Goal: Transaction & Acquisition: Purchase product/service

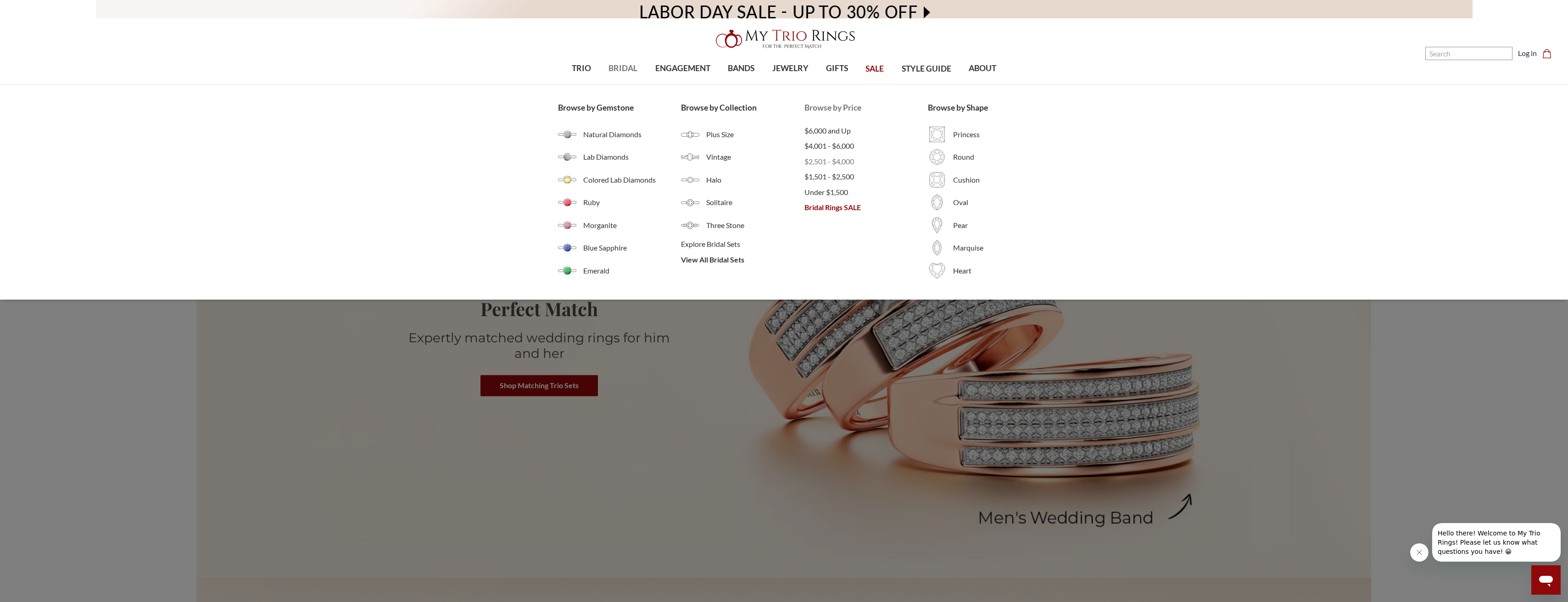
click at [810, 162] on span "$2,501 - $4,000" at bounding box center [866, 161] width 124 height 11
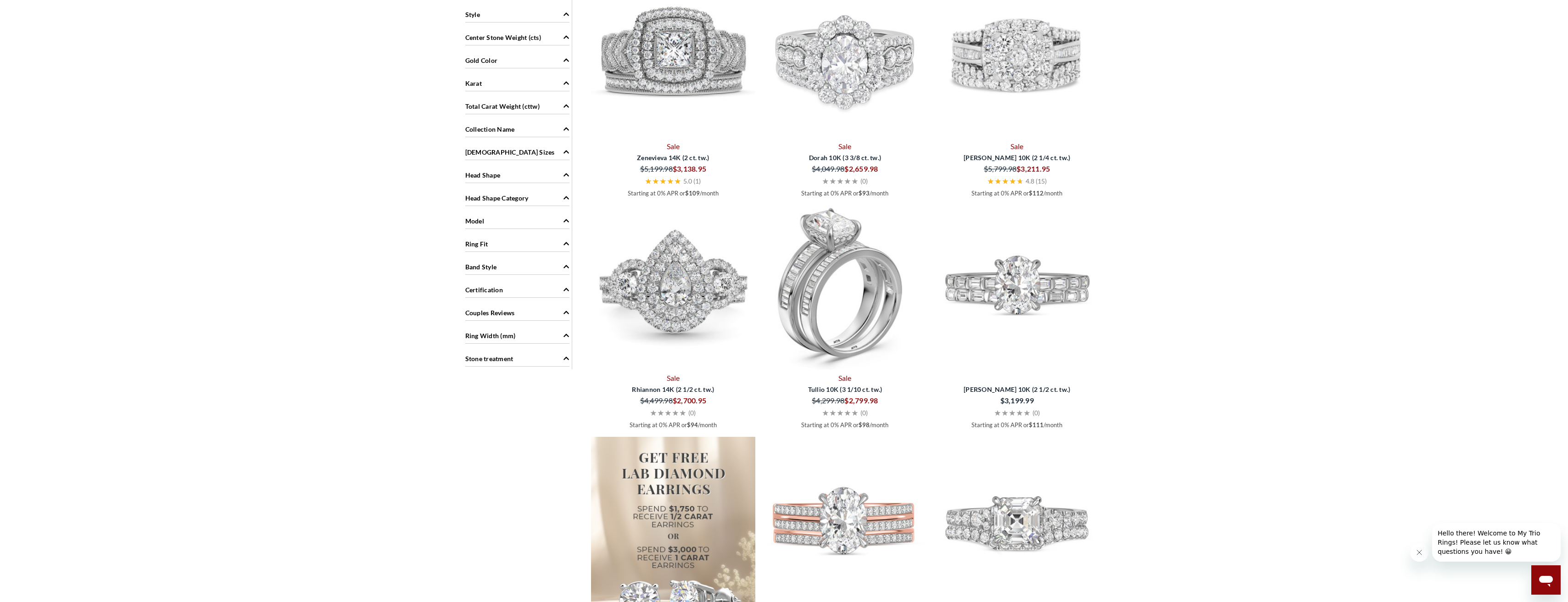
scroll to position [780, 0]
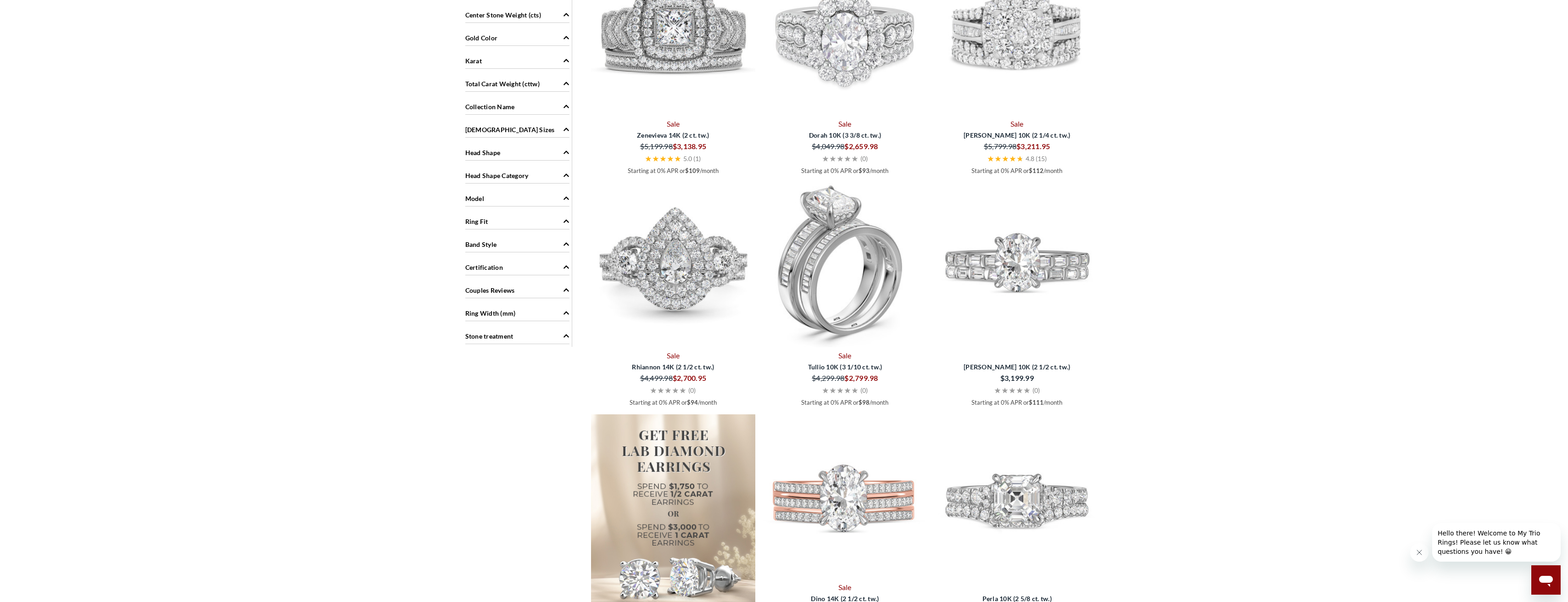
select select "US"
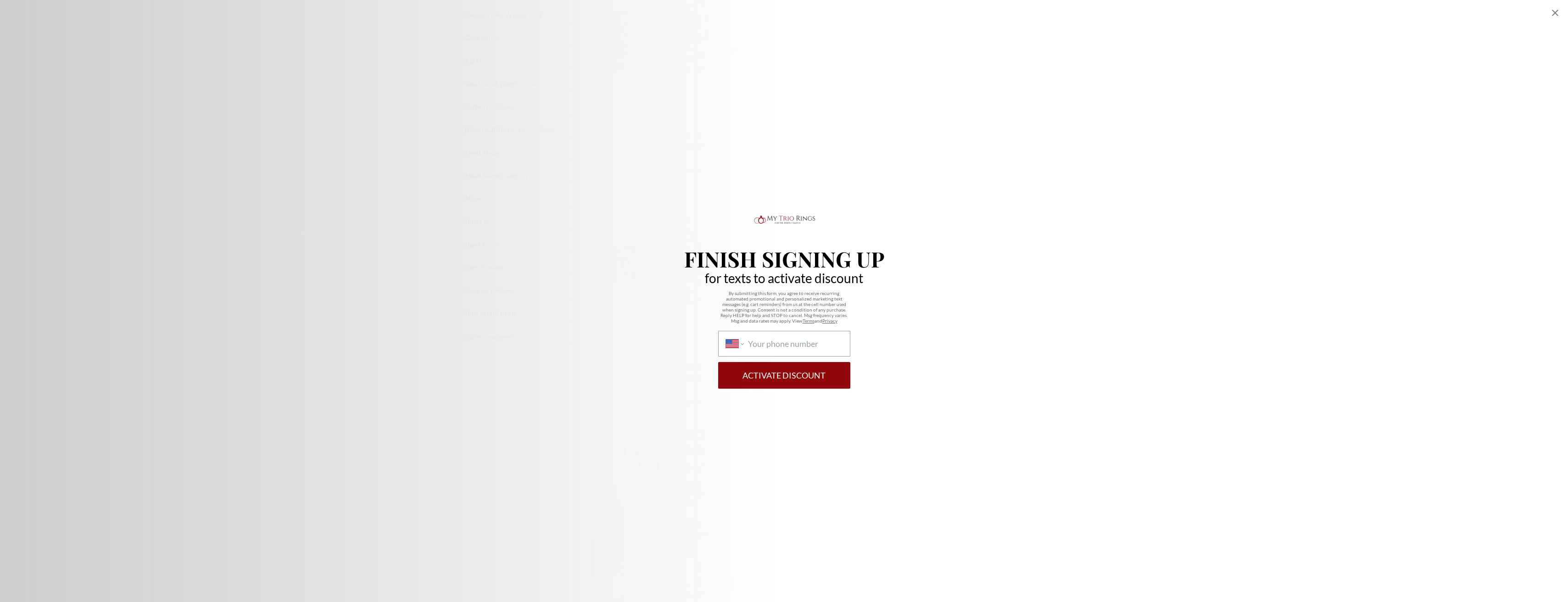
scroll to position [872, 0]
click at [769, 342] on input "International Afghanistan Åland Islands Albania Algeria American Samoa Andorra …" at bounding box center [795, 343] width 94 height 10
click at [1558, 10] on icon "Close popup" at bounding box center [1555, 13] width 7 height 7
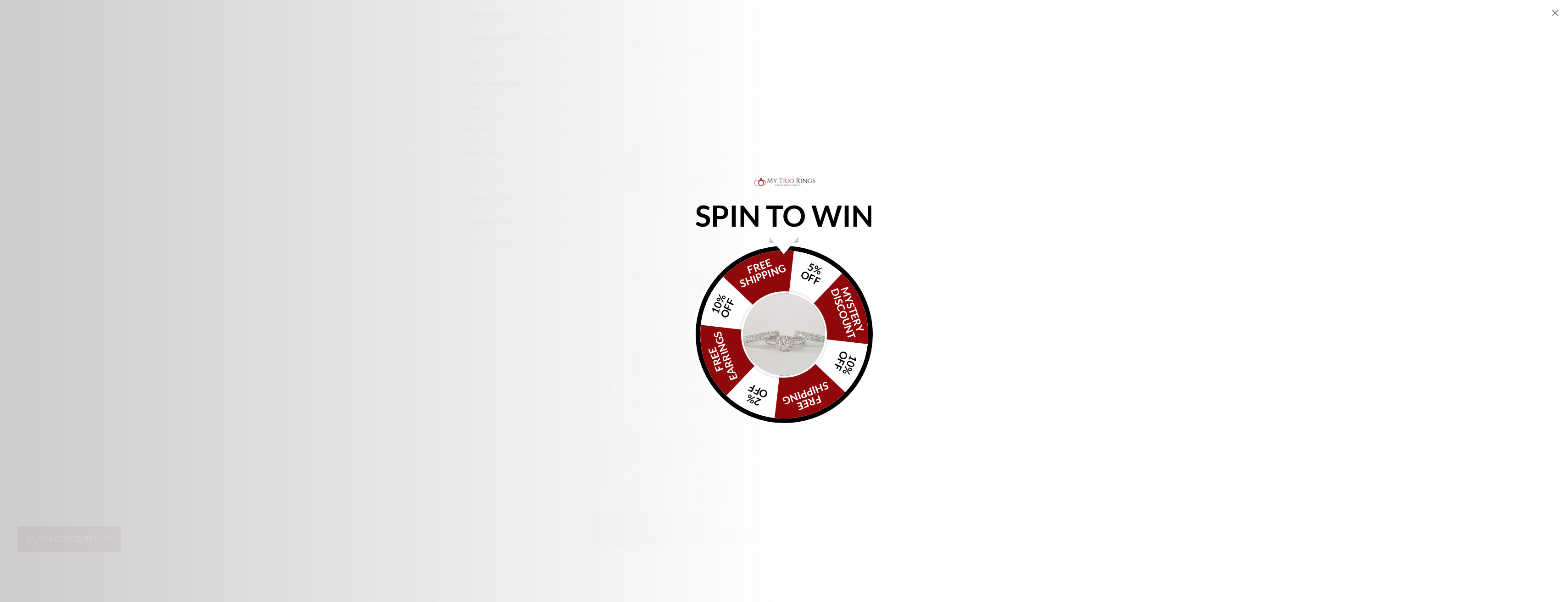
click at [791, 341] on img "Alia popup" at bounding box center [785, 335] width 86 height 86
click at [786, 306] on img "Alia popup" at bounding box center [785, 335] width 86 height 86
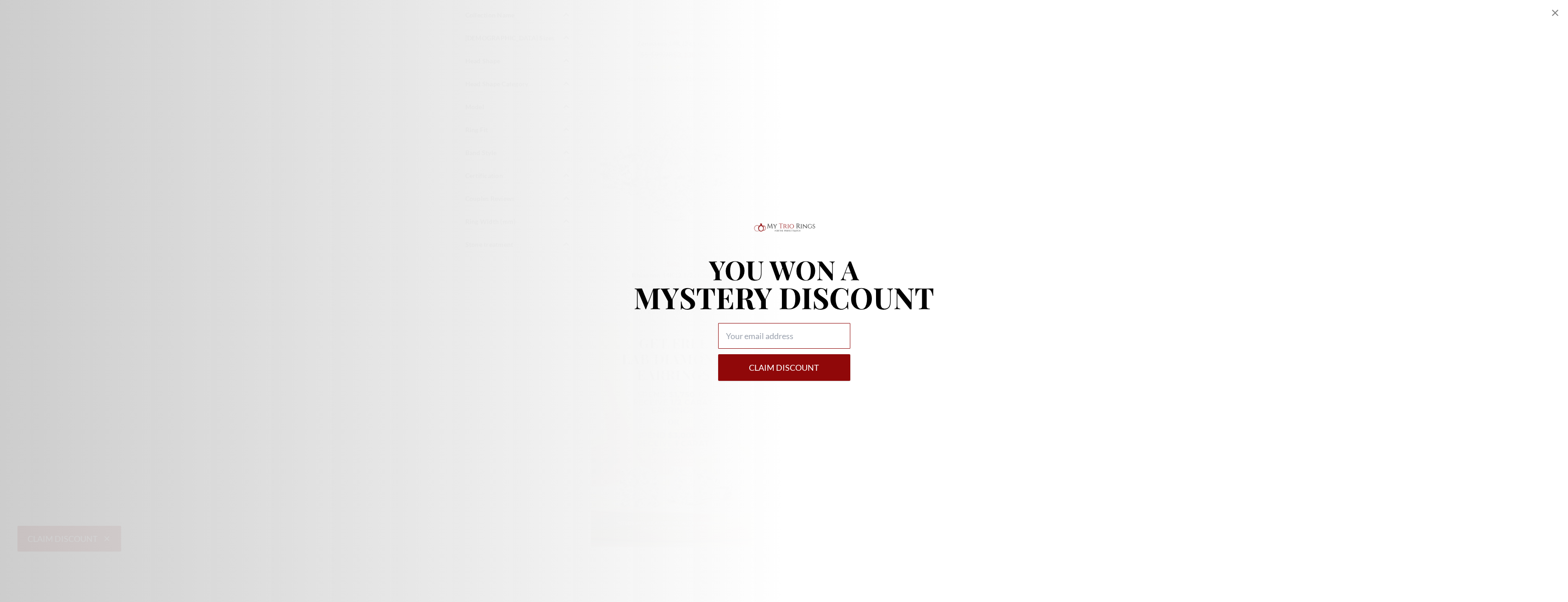
click at [784, 338] on input "Alia popup" at bounding box center [784, 336] width 132 height 26
type input "luvy2415@gmail.com"
click at [783, 374] on button "Claim DISCOUNT" at bounding box center [784, 368] width 132 height 27
select select "US"
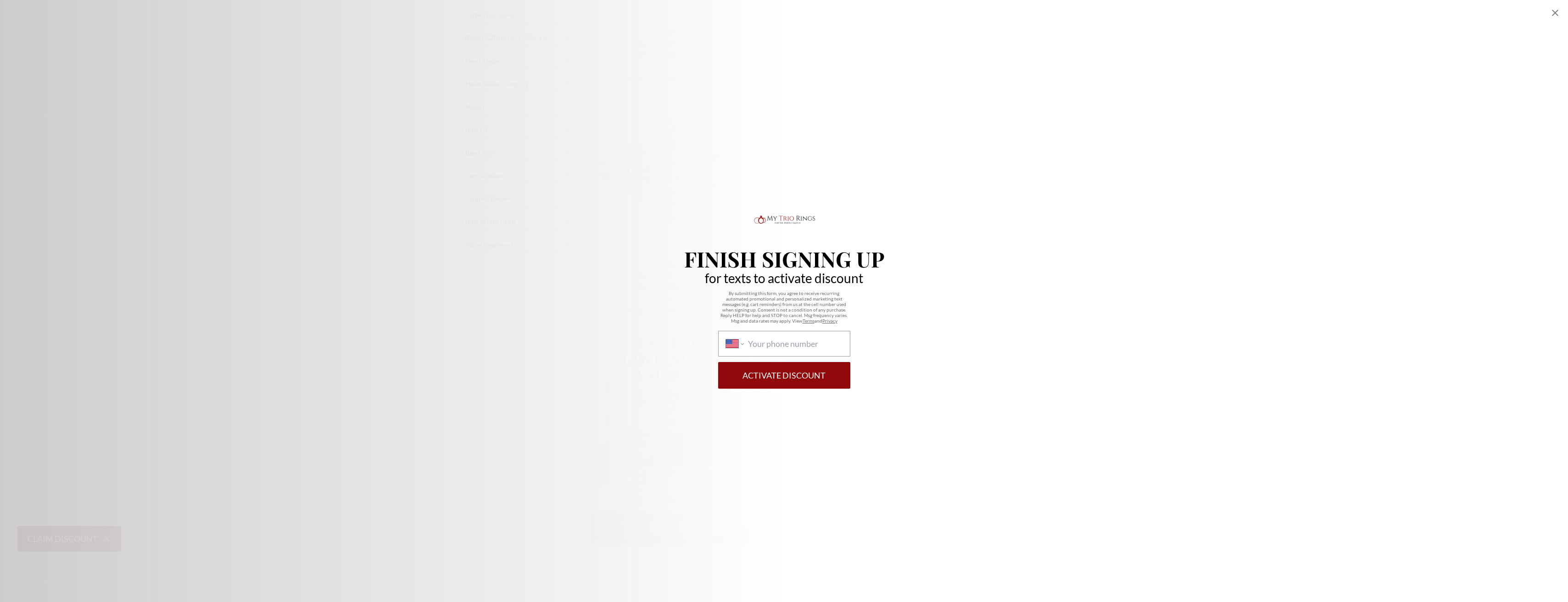
click at [1558, 9] on icon "Close popup" at bounding box center [1555, 13] width 11 height 11
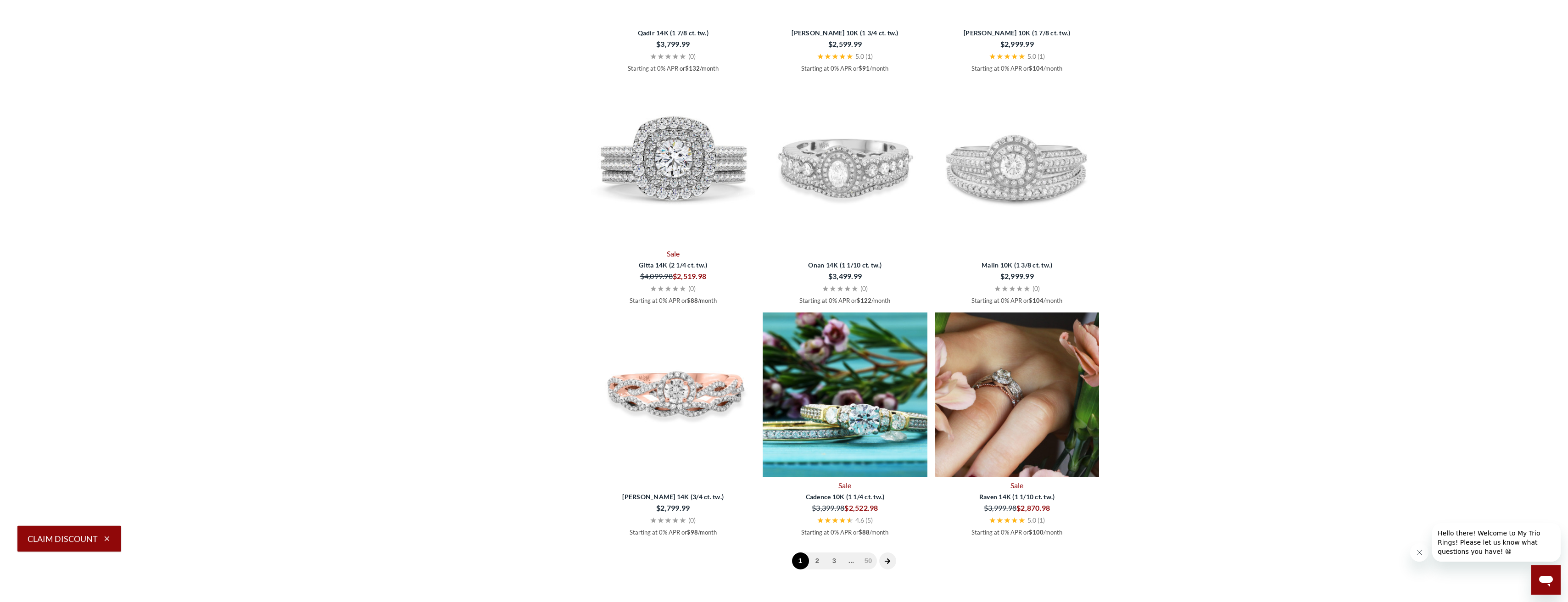
scroll to position [2386, 0]
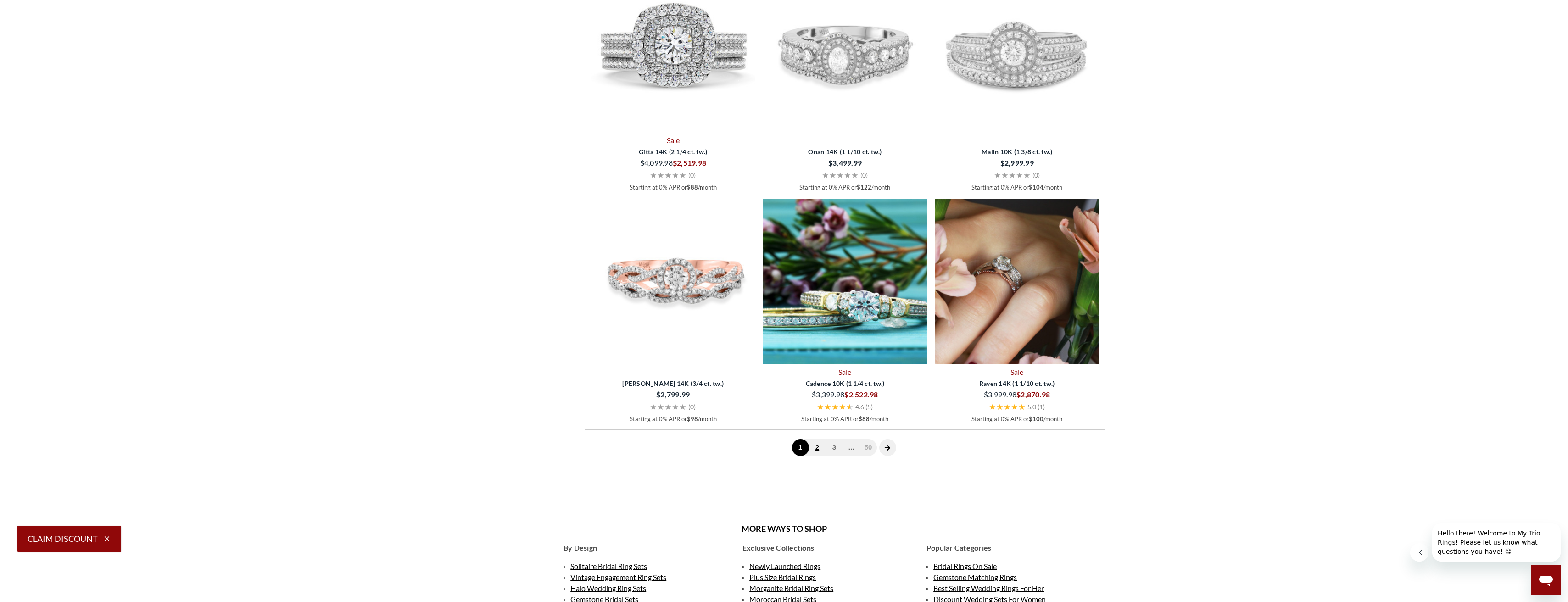
click at [817, 448] on link "2" at bounding box center [817, 447] width 17 height 17
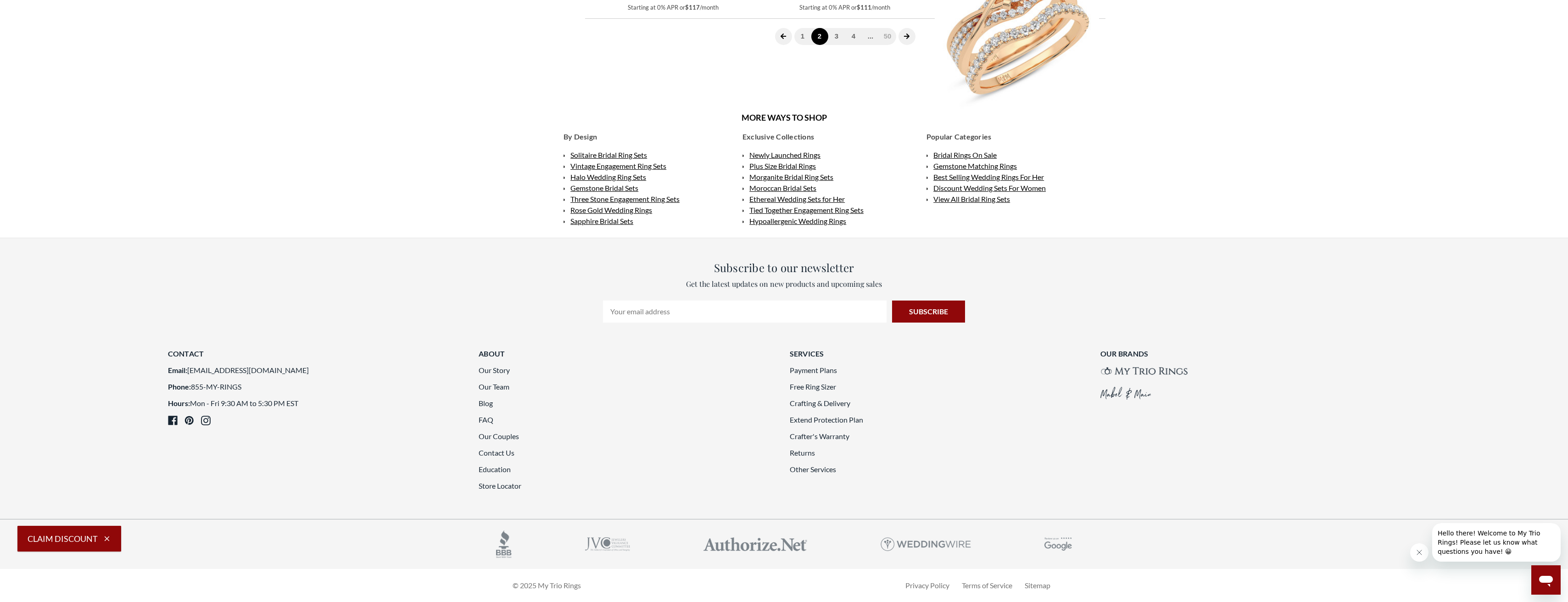
scroll to position [2432, 0]
click at [836, 45] on link "3" at bounding box center [837, 37] width 17 height 17
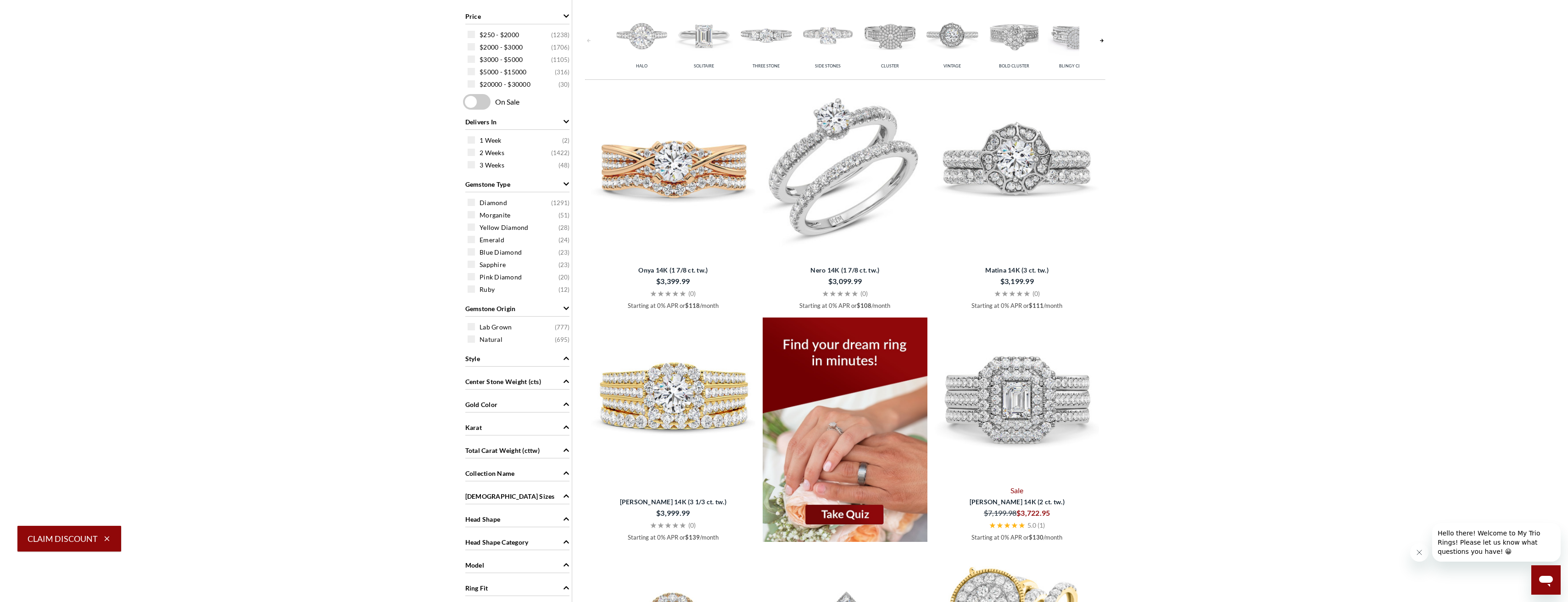
scroll to position [321, 0]
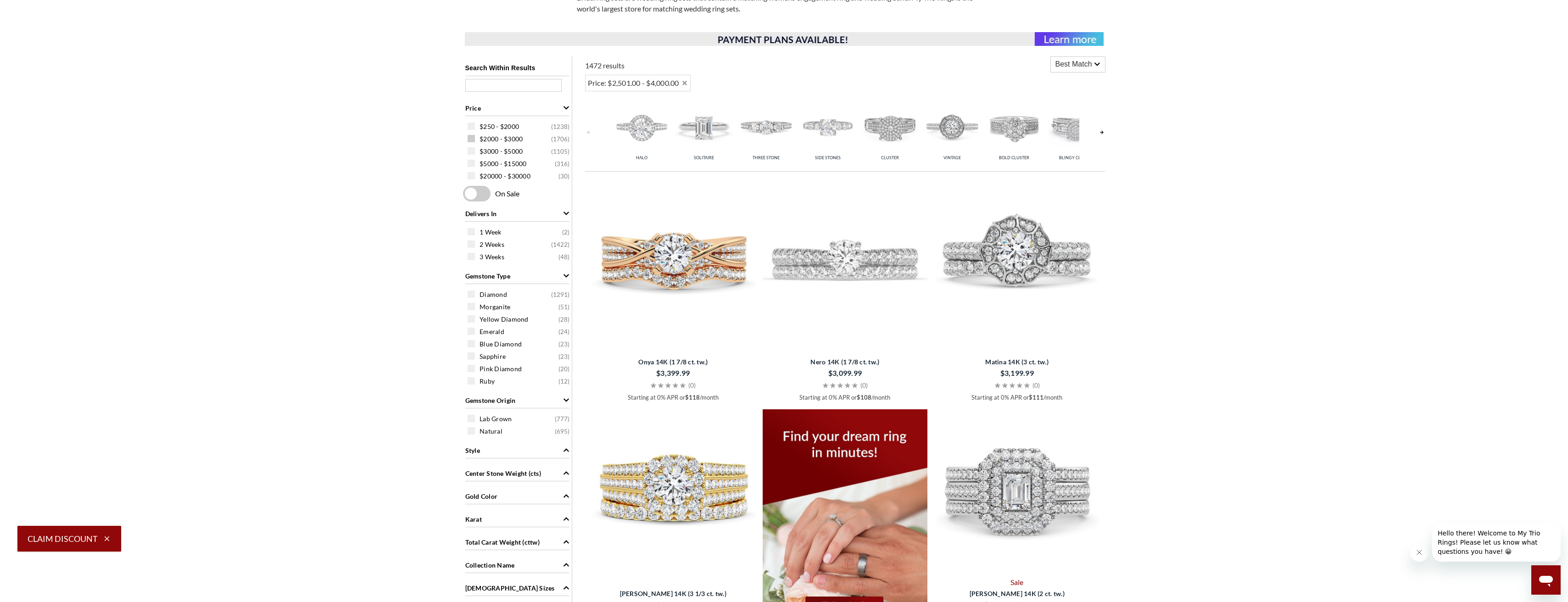
click at [472, 138] on span at bounding box center [471, 139] width 7 height 7
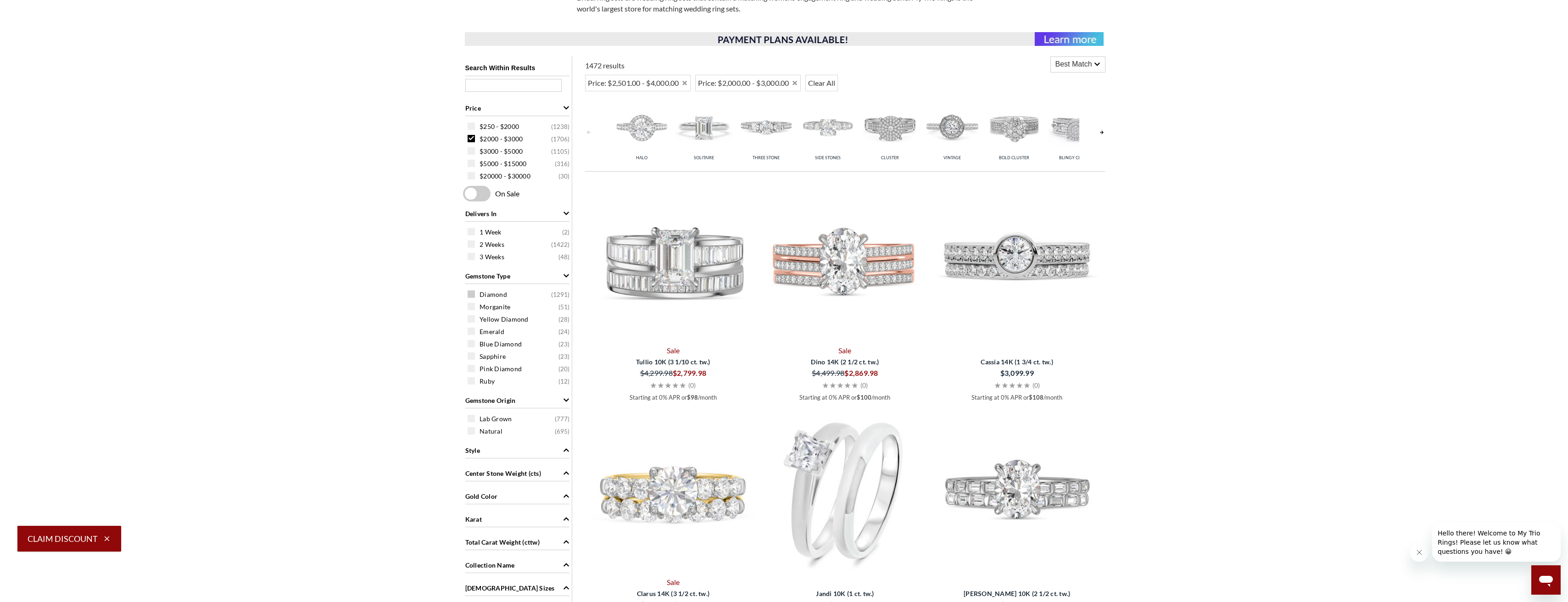
click at [472, 293] on span at bounding box center [471, 294] width 7 height 7
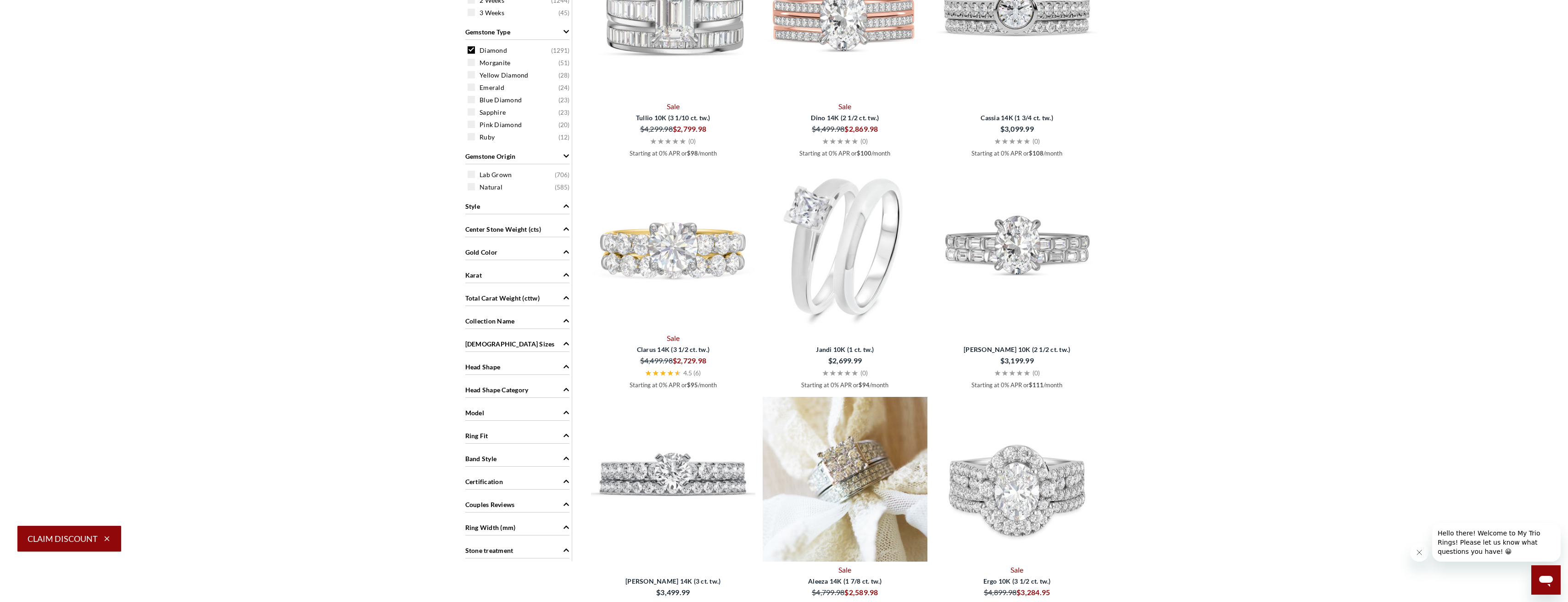
scroll to position [565, 0]
click at [566, 251] on icon "Gold Color" at bounding box center [566, 252] width 7 height 7
click at [474, 297] on span at bounding box center [471, 295] width 7 height 7
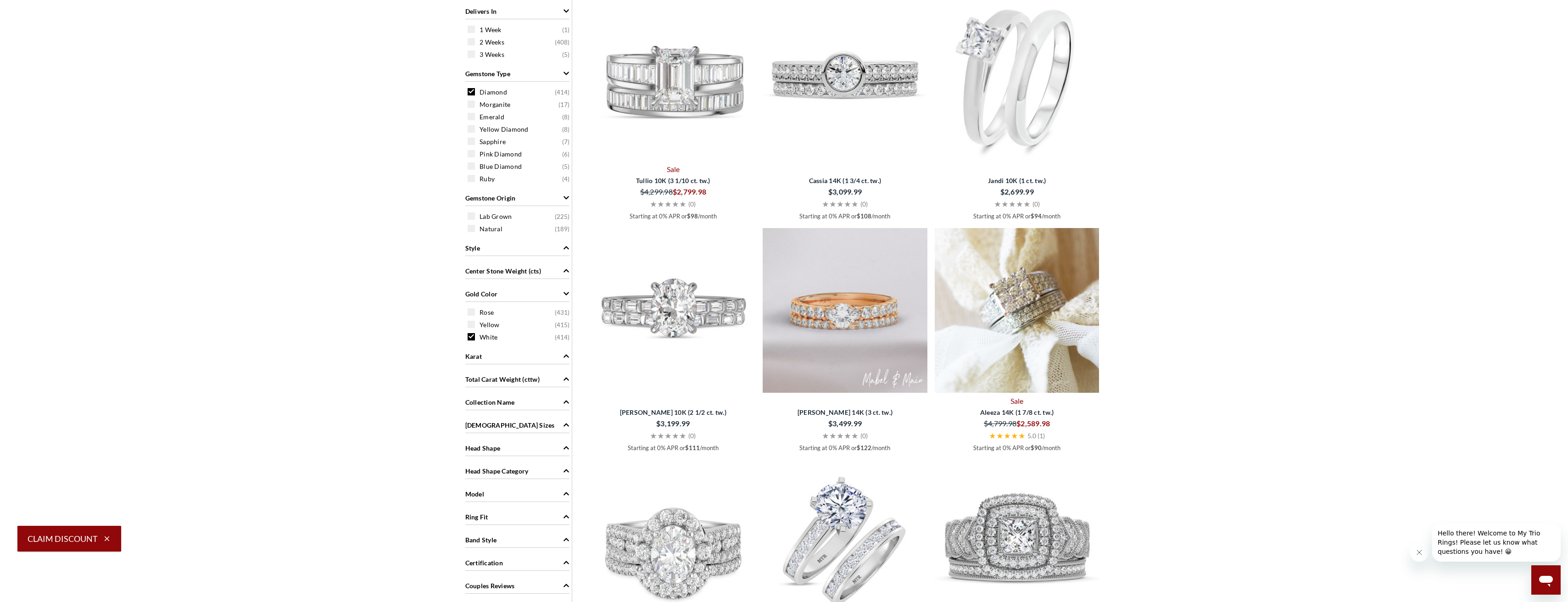
scroll to position [572, 0]
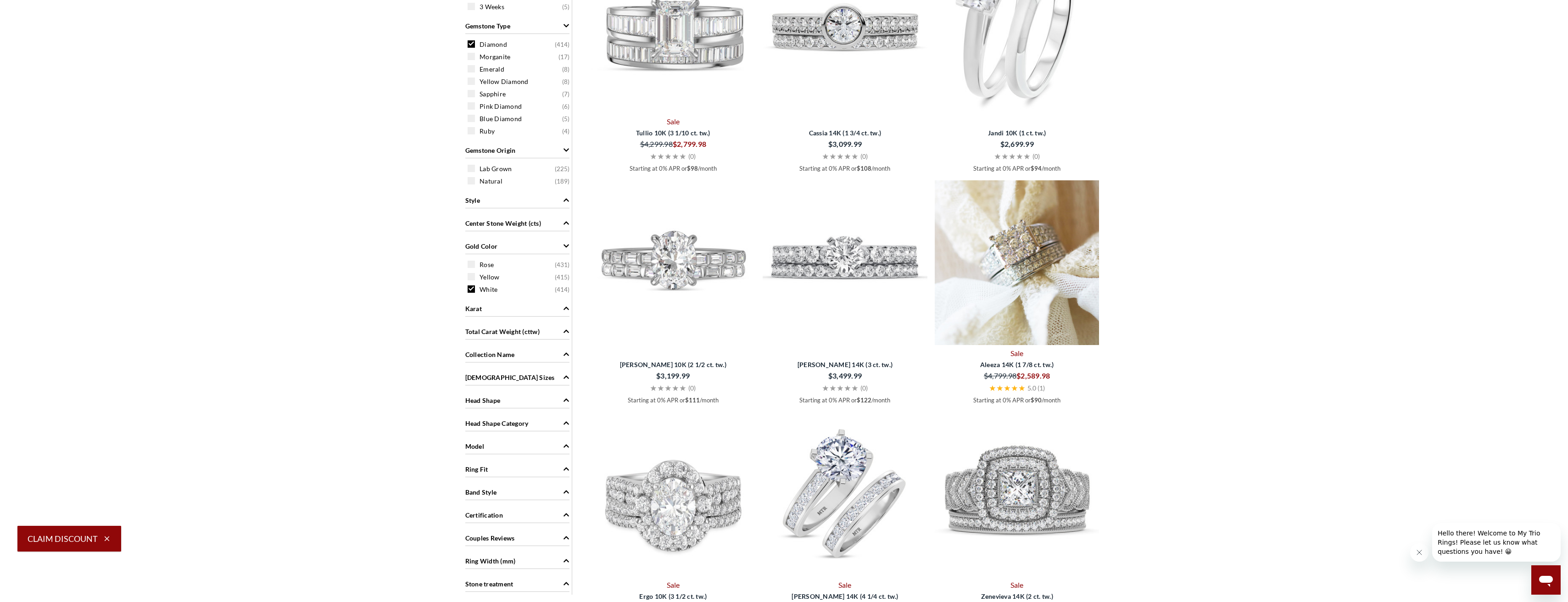
click at [564, 374] on icon "Ladies Sizes" at bounding box center [566, 377] width 7 height 7
click at [471, 507] on span at bounding box center [471, 506] width 7 height 7
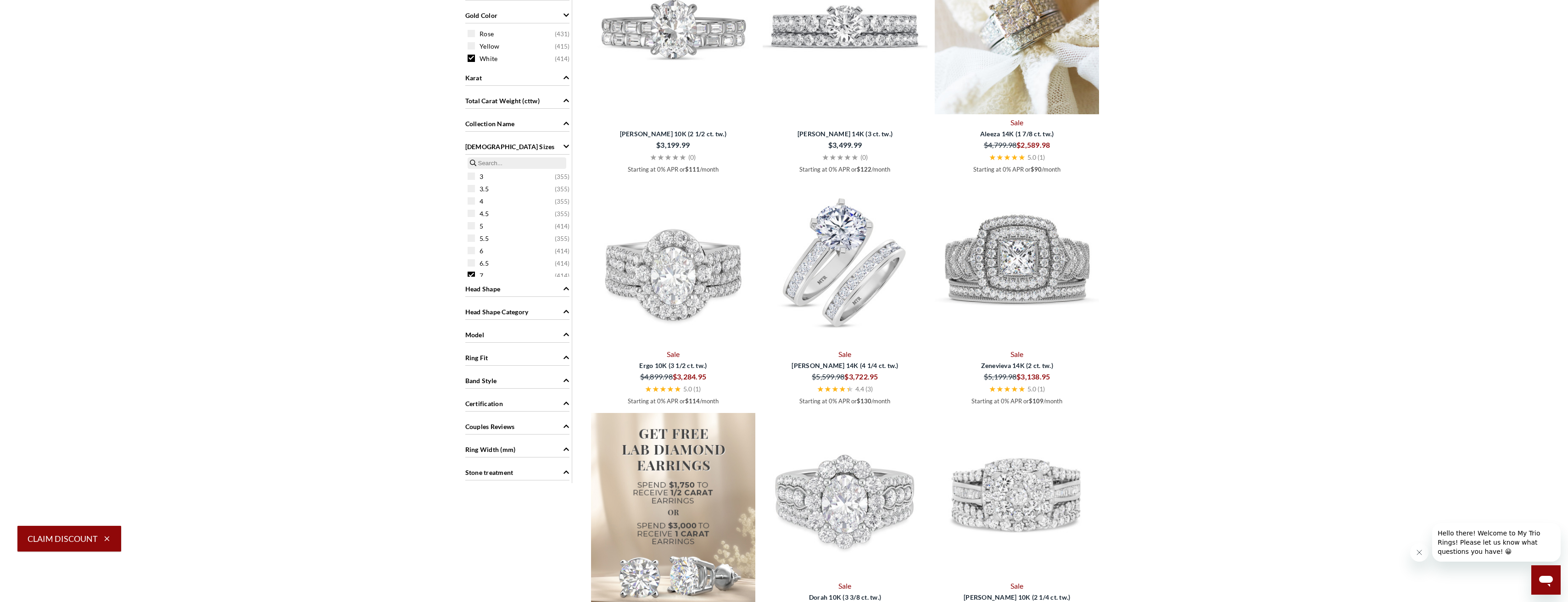
scroll to position [808, 0]
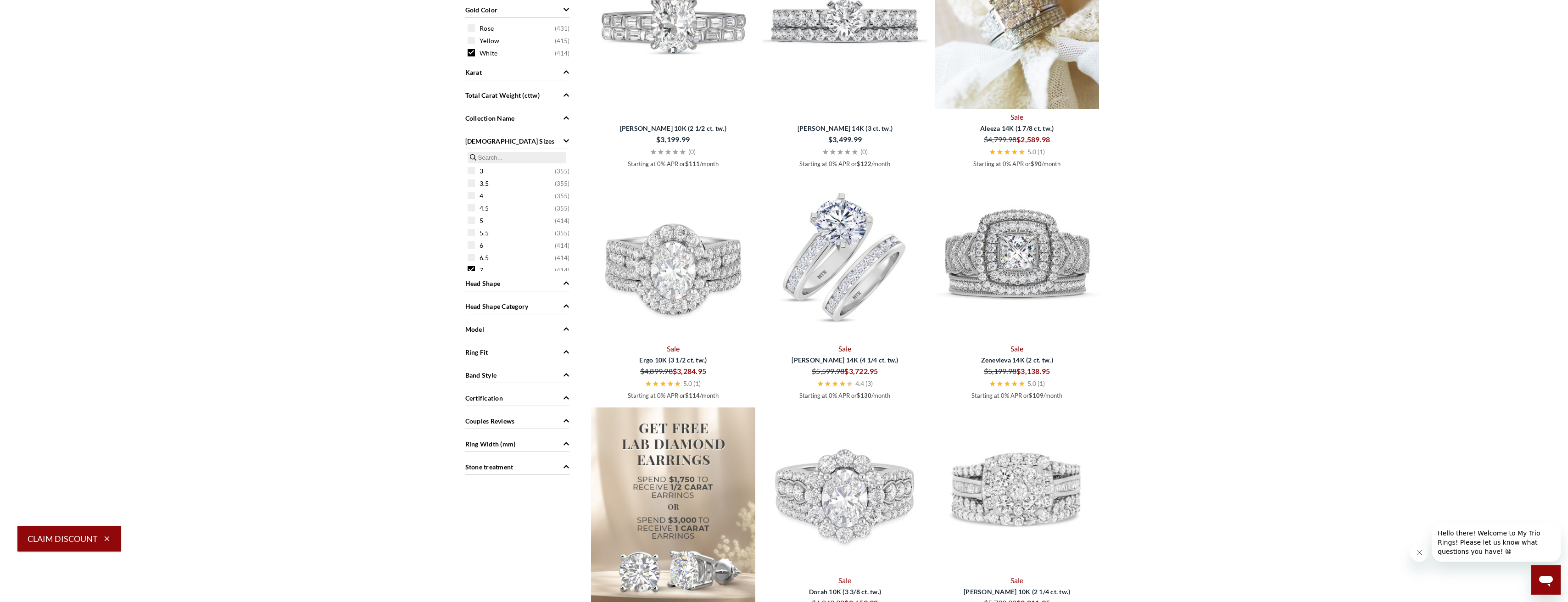
click at [562, 329] on div "Model" at bounding box center [517, 328] width 104 height 18
click at [569, 329] on icon "Model" at bounding box center [566, 329] width 7 height 7
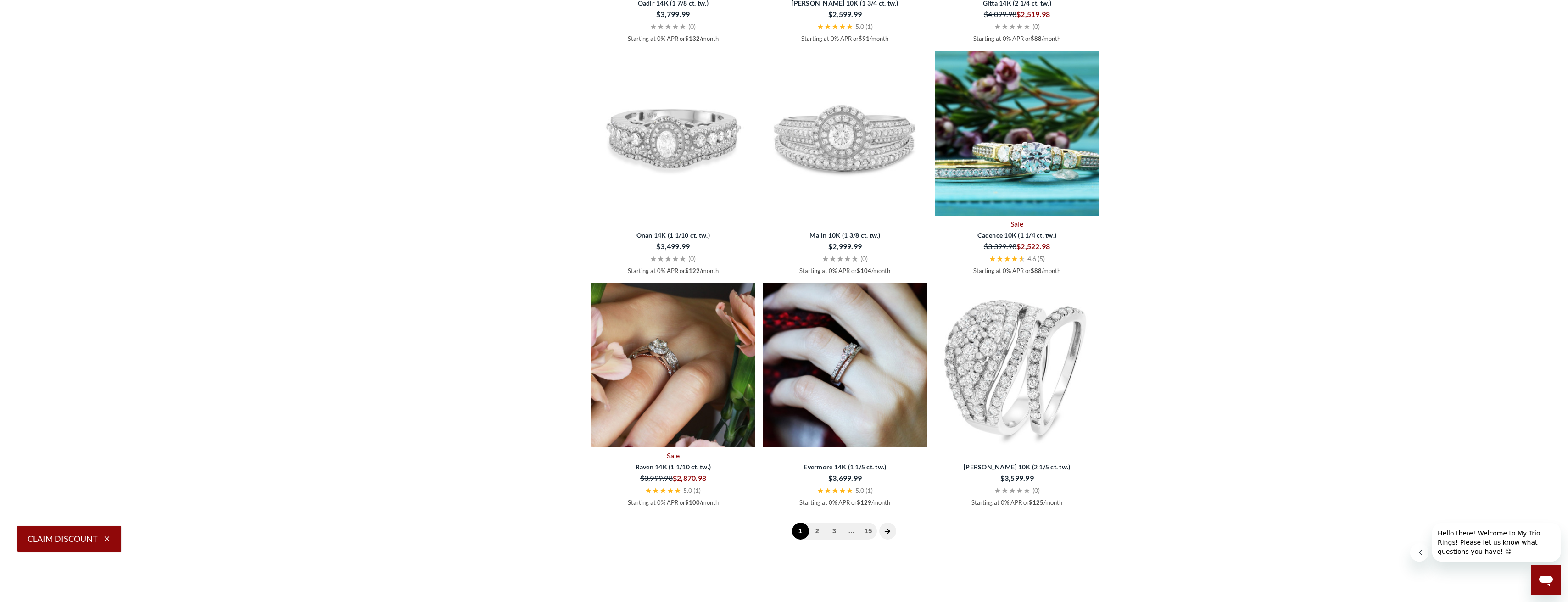
scroll to position [2553, 0]
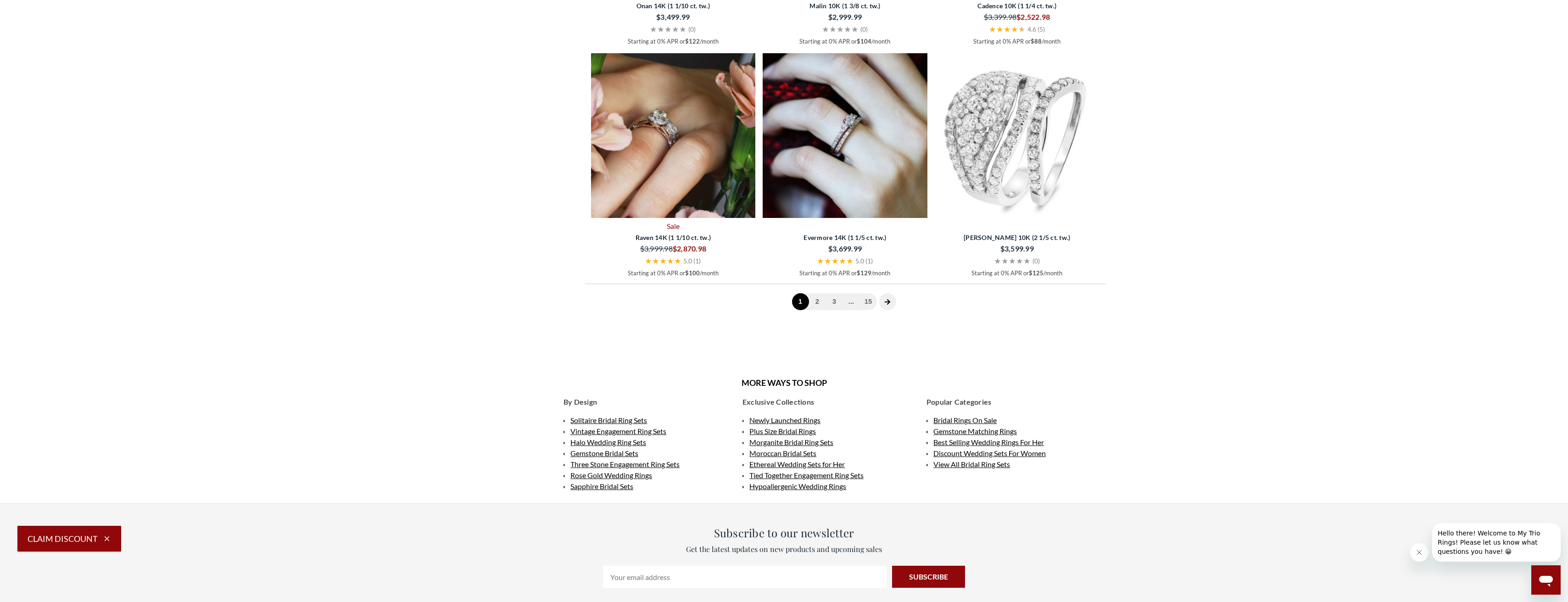
click at [824, 306] on span "1 2 3 ... 15" at bounding box center [834, 302] width 85 height 17
click at [816, 300] on link "2" at bounding box center [817, 302] width 17 height 17
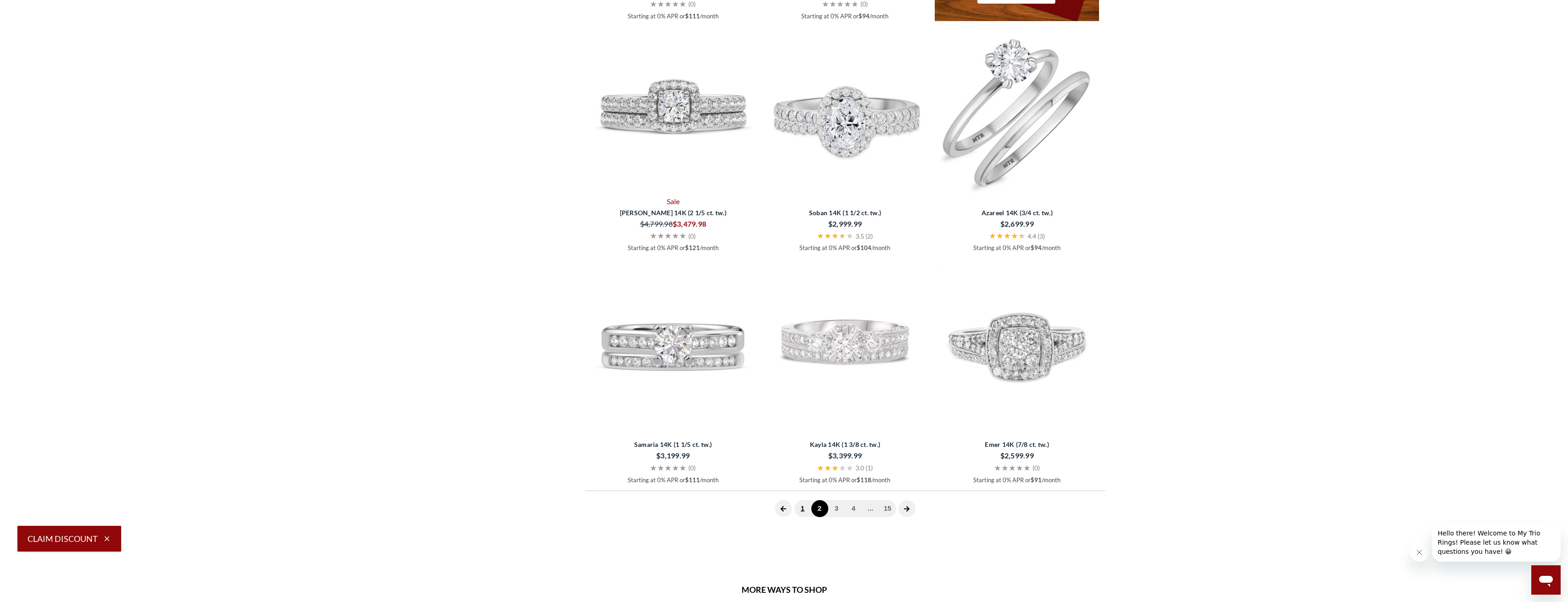
scroll to position [2524, 0]
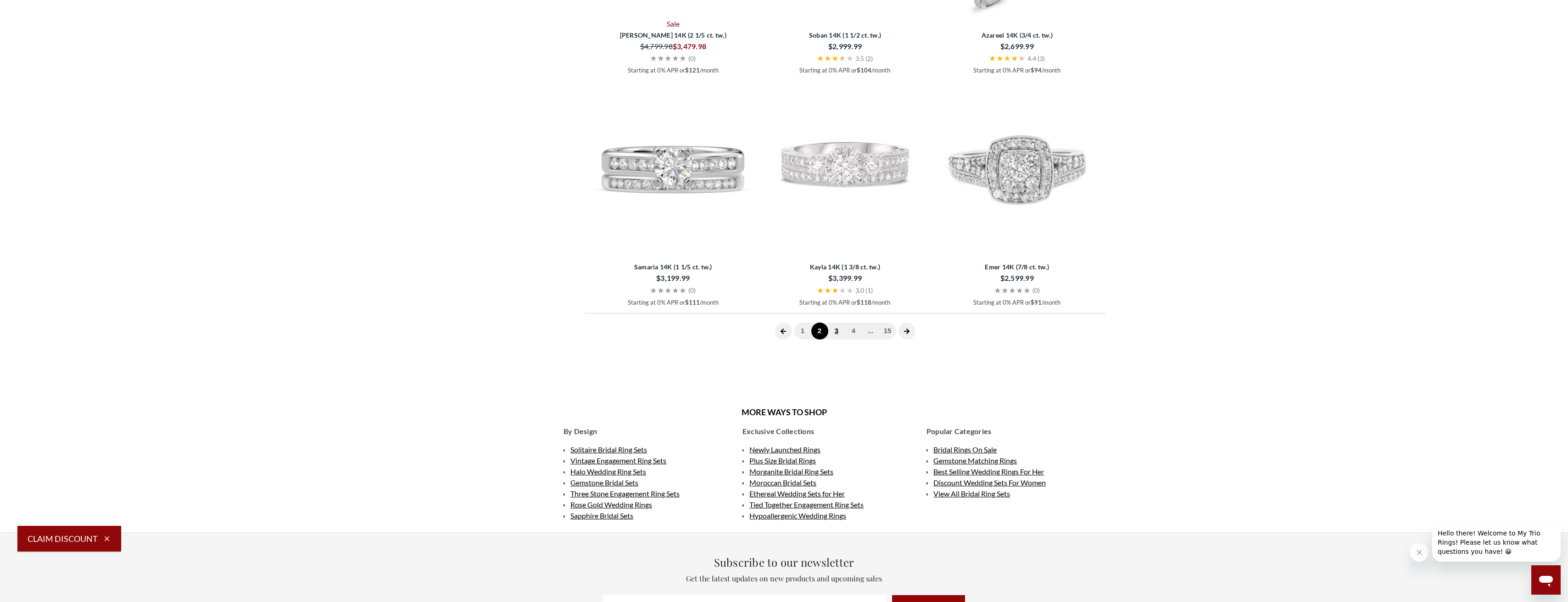
click at [839, 329] on link "3" at bounding box center [837, 331] width 17 height 17
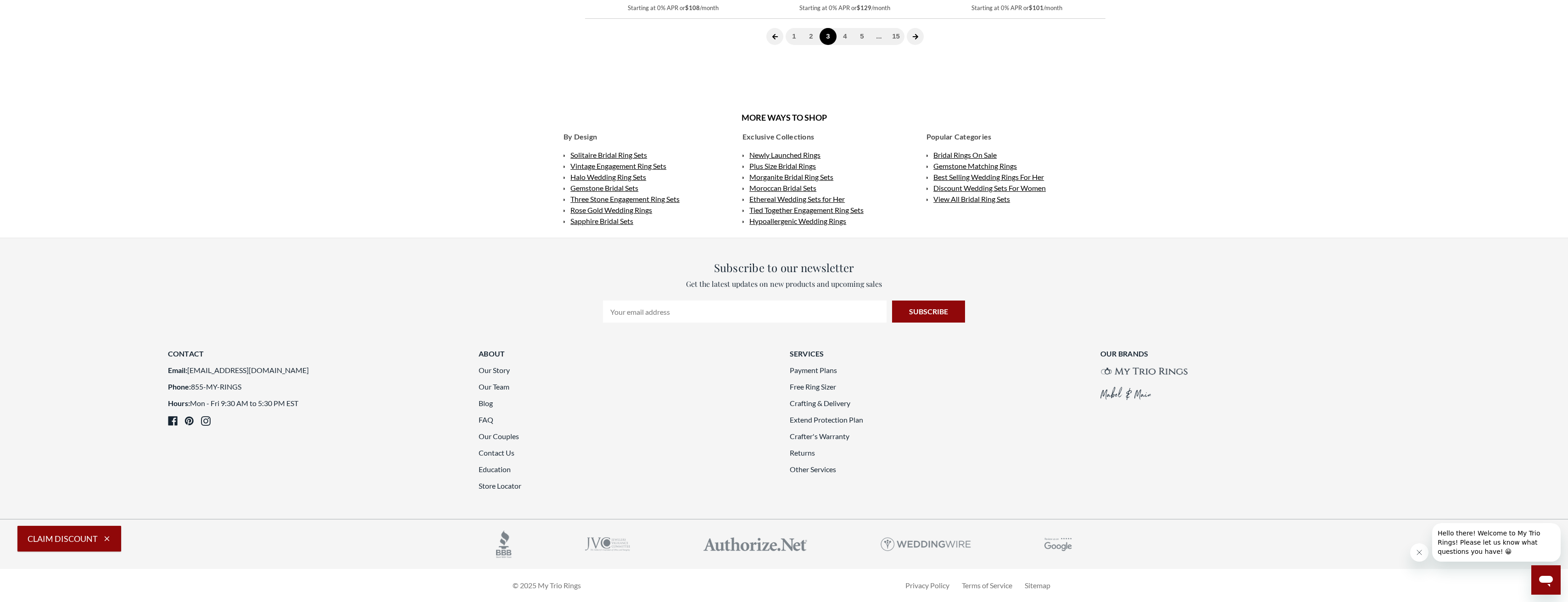
scroll to position [2743, 0]
click at [845, 45] on link "4" at bounding box center [845, 37] width 17 height 17
click at [857, 45] on link "5" at bounding box center [854, 37] width 17 height 17
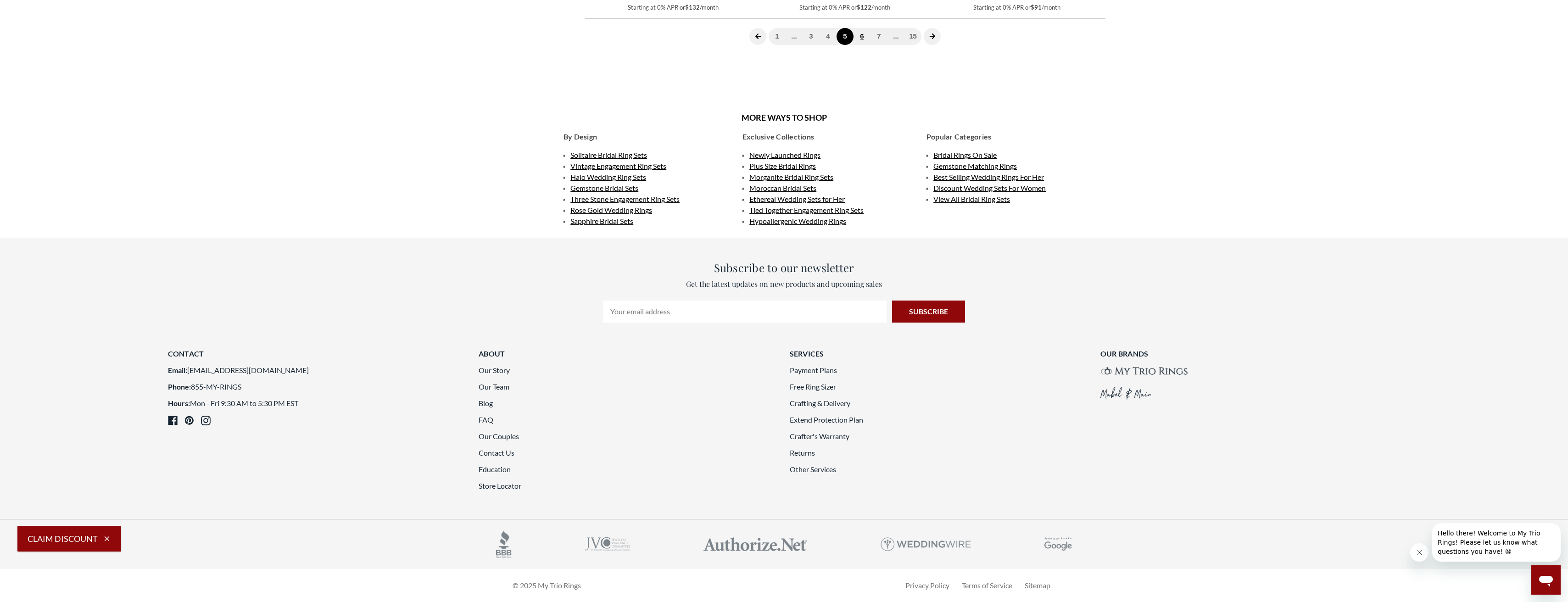
click at [859, 45] on link "6" at bounding box center [862, 37] width 17 height 17
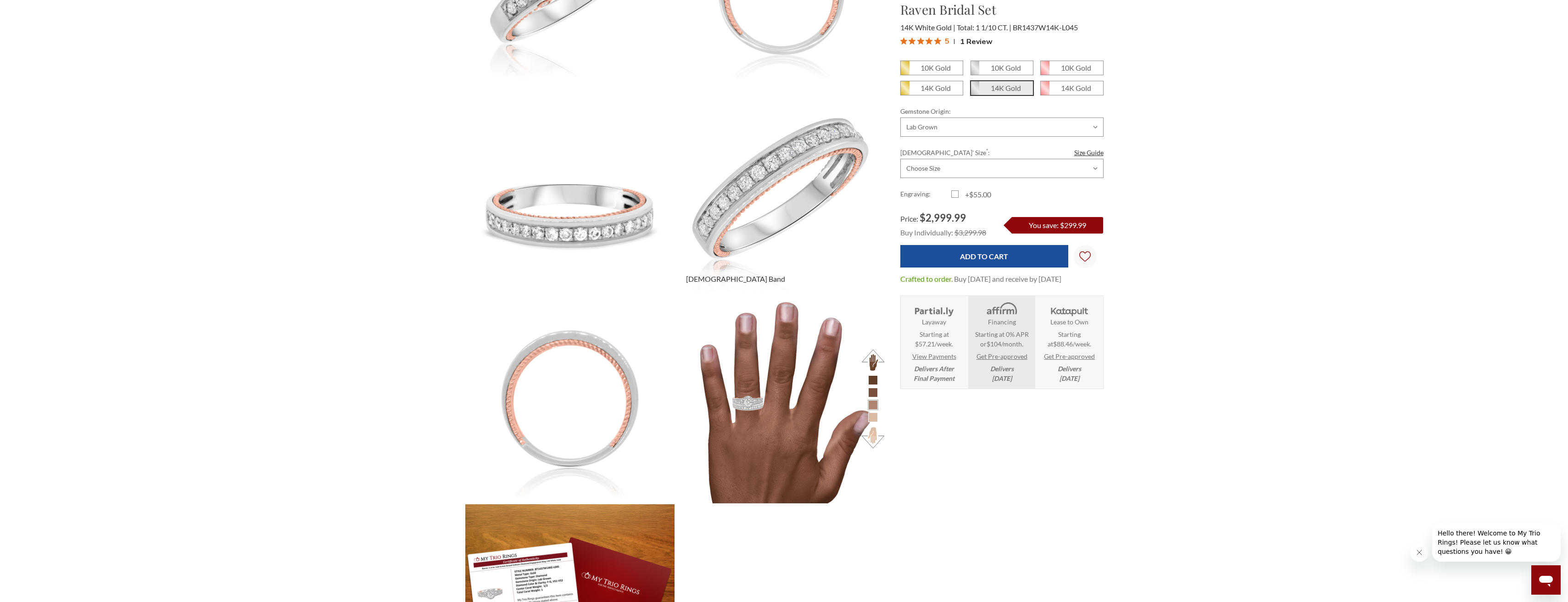
scroll to position [597, 0]
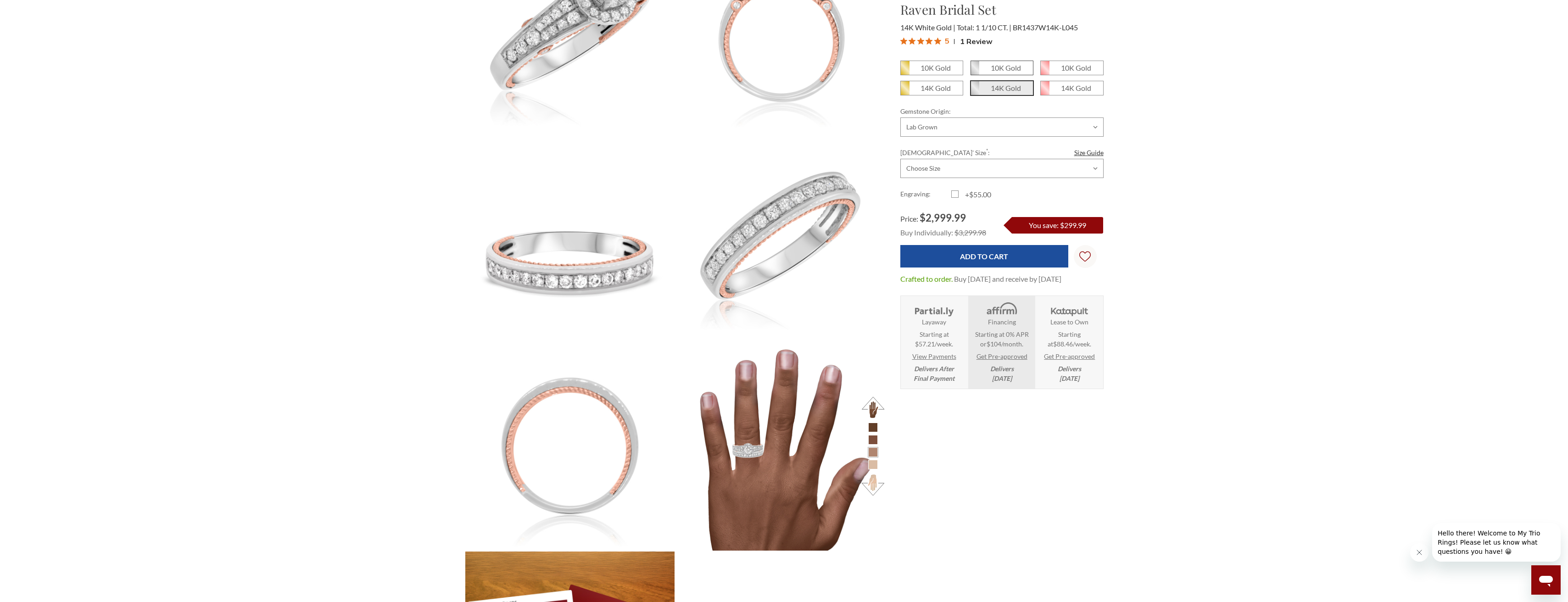
click at [988, 67] on span "10K Gold" at bounding box center [1002, 68] width 62 height 14
click at [975, 71] on input "10K Gold" at bounding box center [974, 71] width 1 height 1
radio input "true"
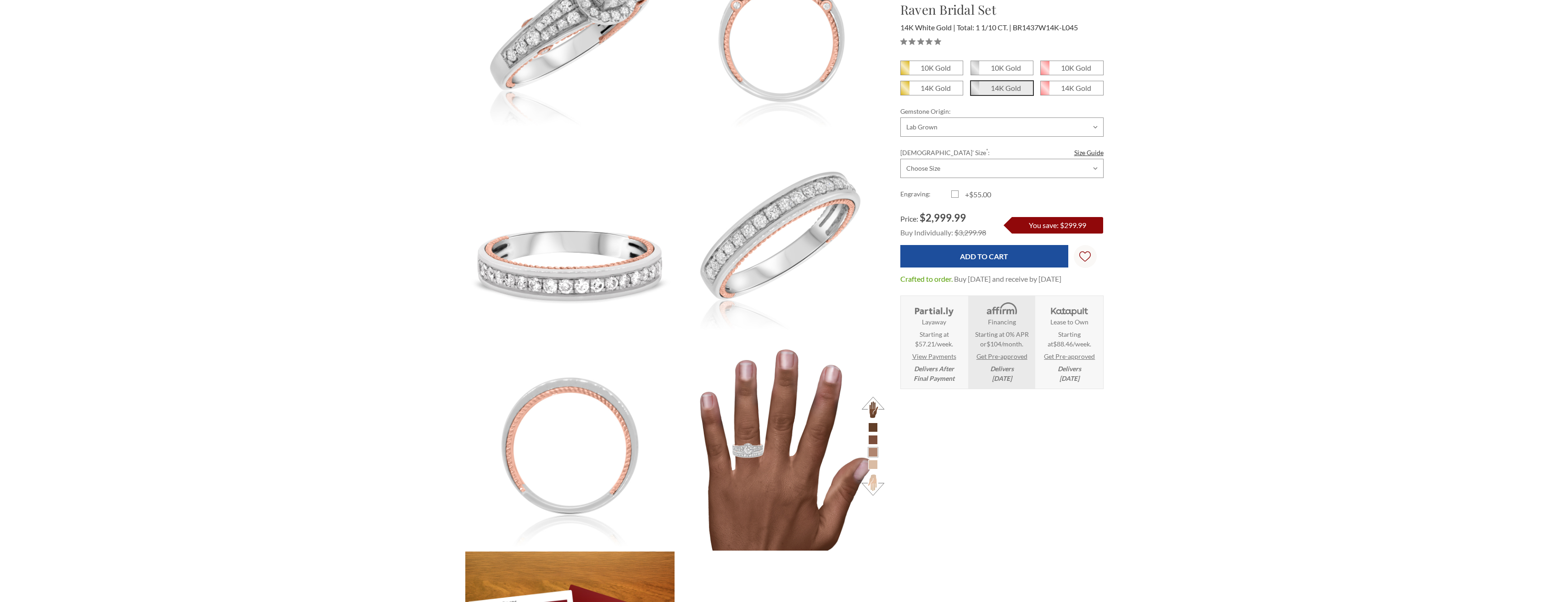
scroll to position [597, 0]
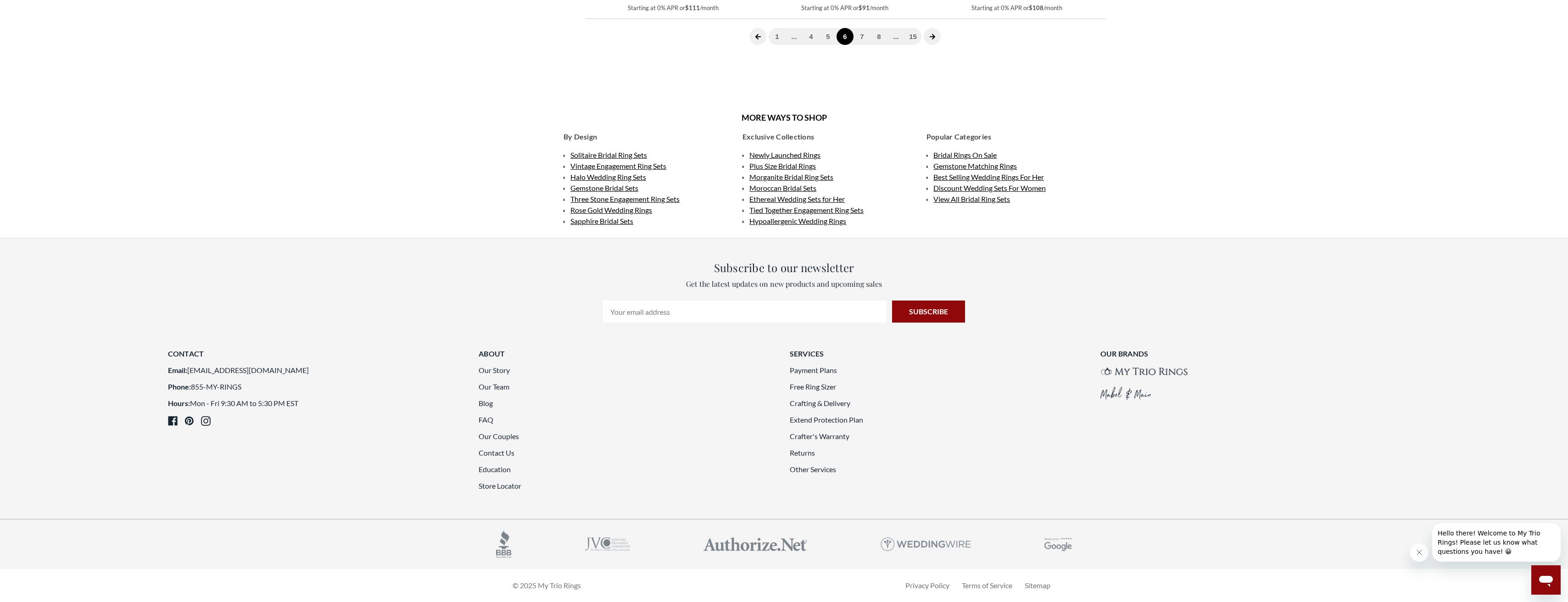
scroll to position [2426, 0]
click at [859, 45] on link "7" at bounding box center [862, 37] width 17 height 17
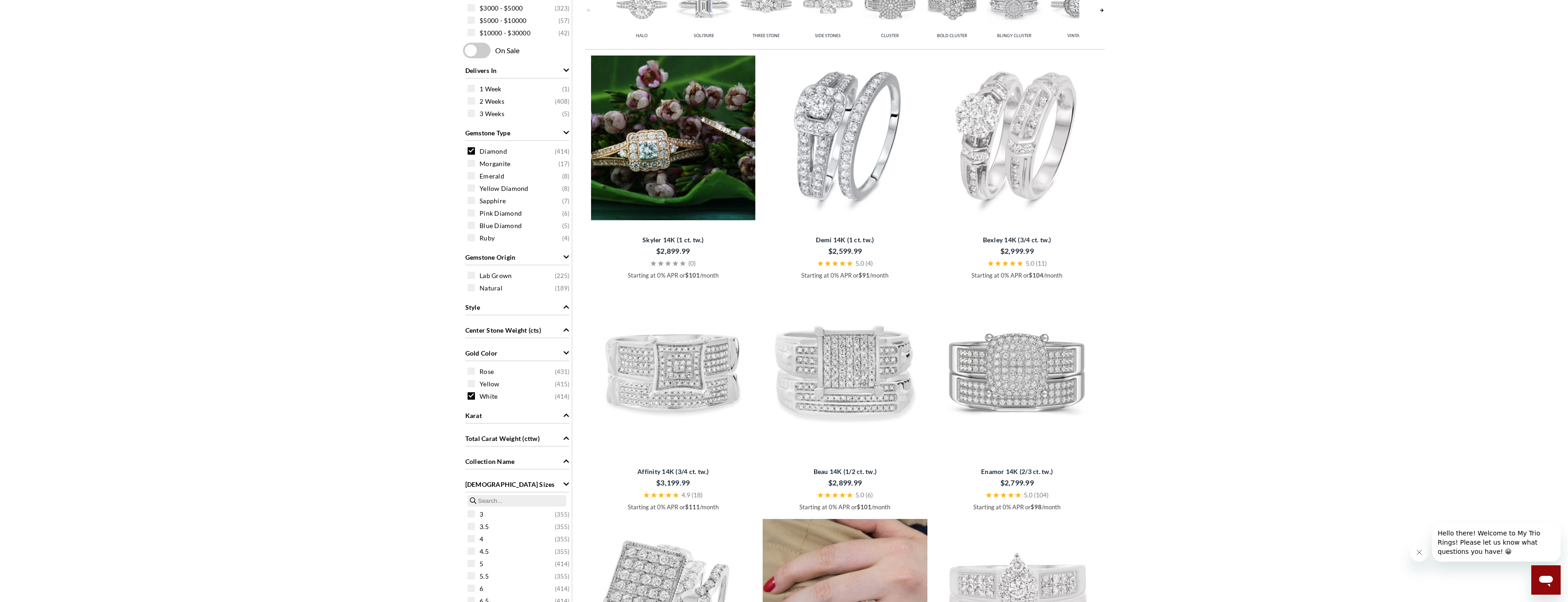
scroll to position [463, 0]
click at [480, 56] on span at bounding box center [477, 52] width 27 height 16
click at [465, 52] on input "checkbox" at bounding box center [465, 52] width 0 height 0
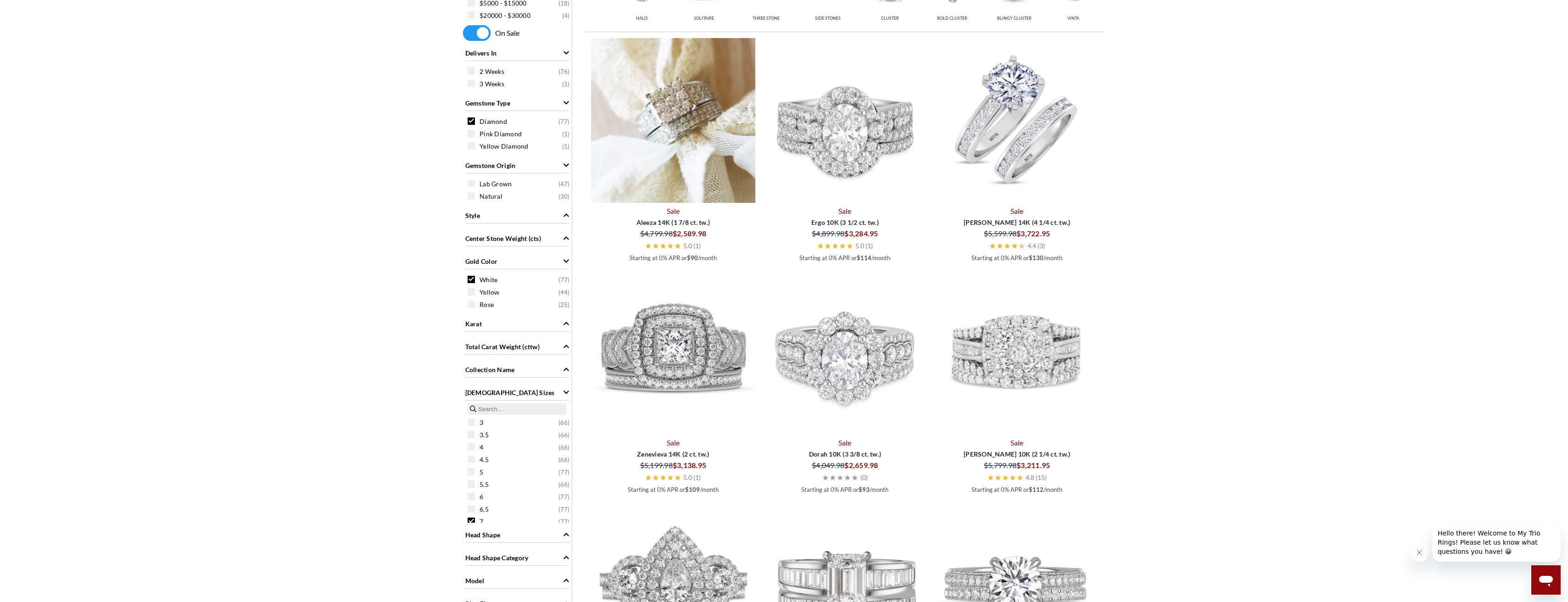
scroll to position [514, 0]
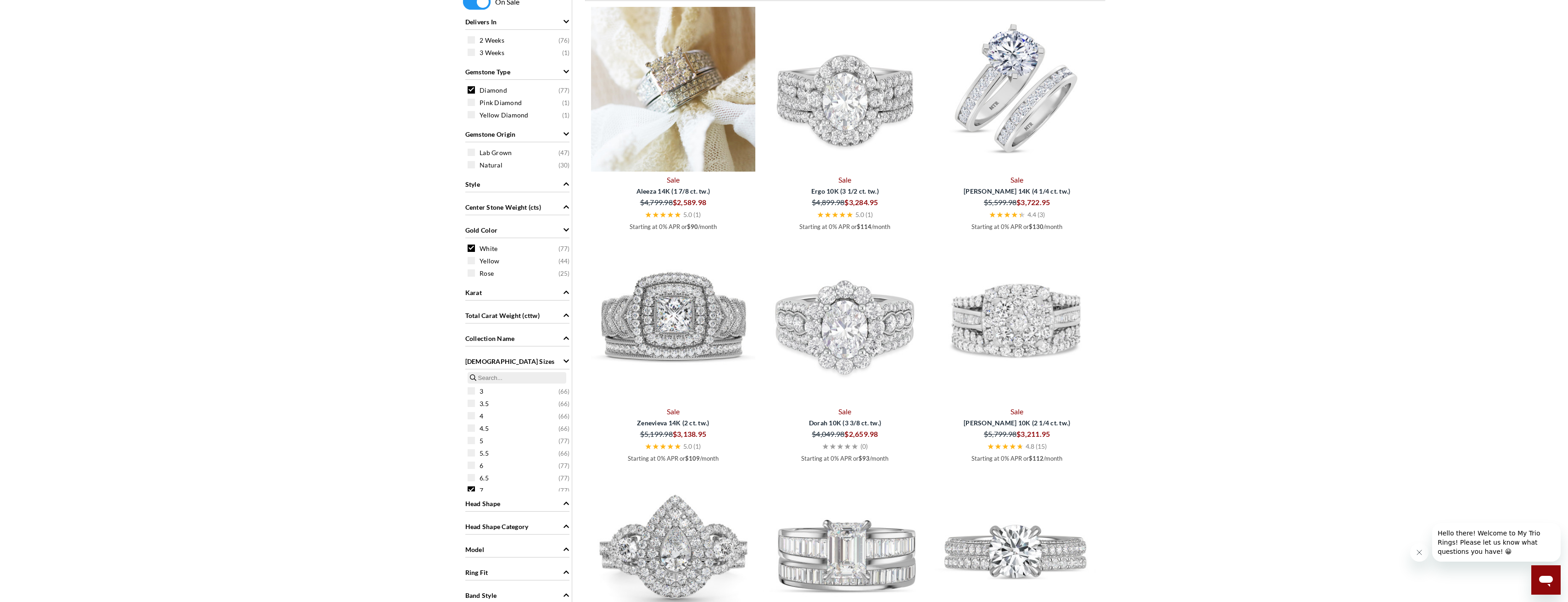
click at [567, 209] on icon "Center Stone Weight (cts)" at bounding box center [566, 207] width 7 height 7
click at [565, 184] on icon "Style" at bounding box center [566, 184] width 5 height 3
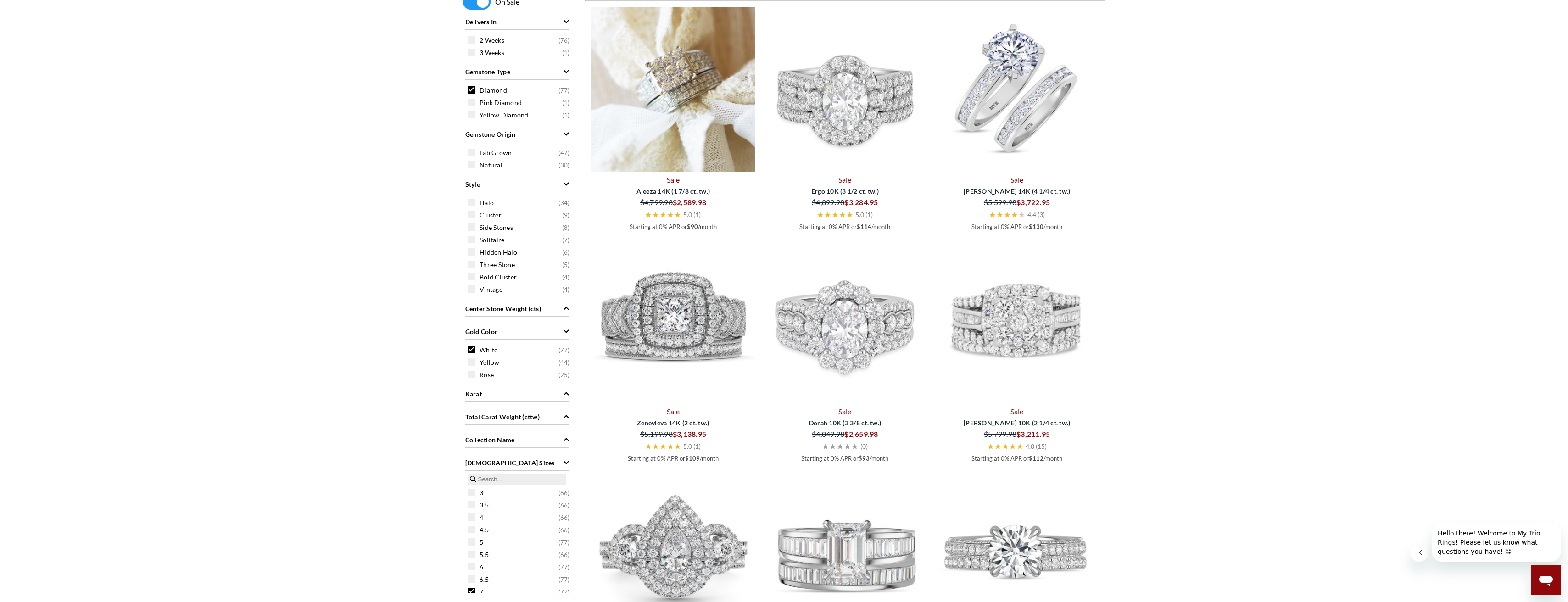
click at [565, 184] on icon "Style" at bounding box center [566, 184] width 5 height 3
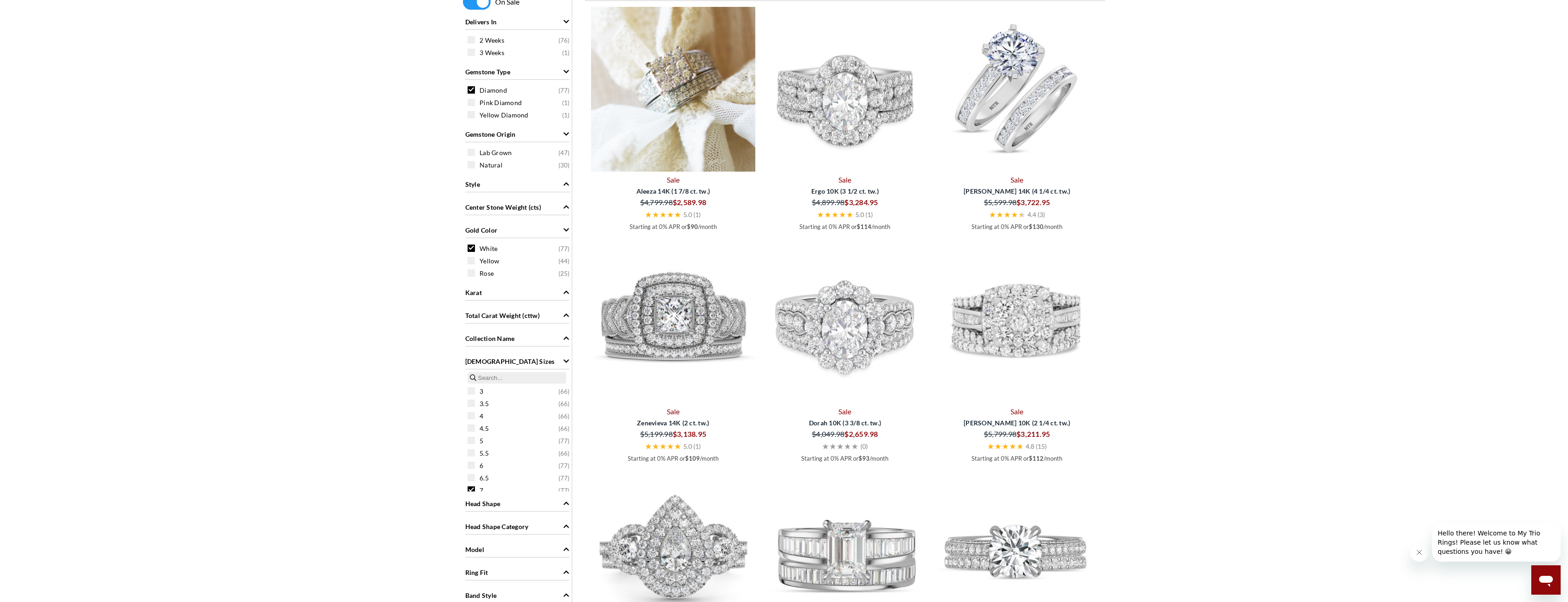
scroll to position [735, 0]
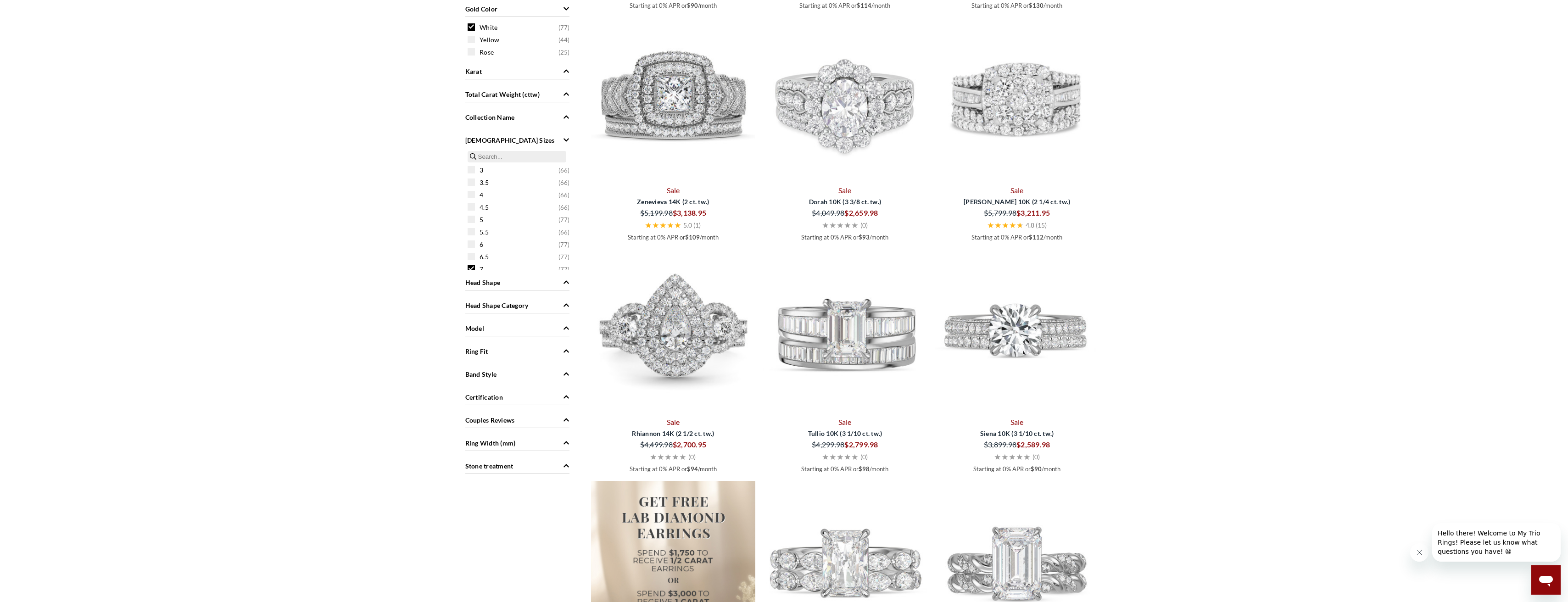
click at [564, 329] on icon "Model" at bounding box center [566, 328] width 5 height 3
click at [564, 329] on icon "Model" at bounding box center [566, 328] width 7 height 7
click at [562, 464] on div "Stone treatment" at bounding box center [517, 465] width 104 height 18
click at [564, 447] on span "Ring Width (mm)" at bounding box center [566, 443] width 7 height 10
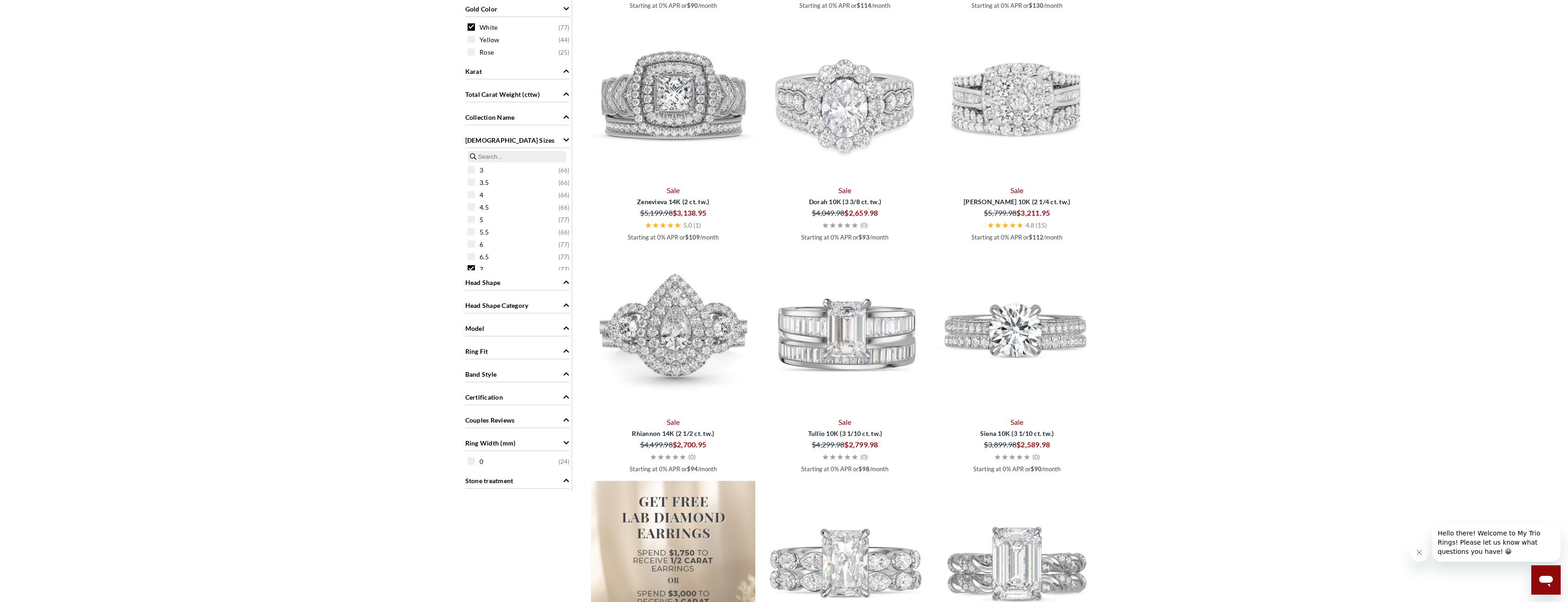
click at [564, 447] on span "Ring Width (mm)" at bounding box center [566, 443] width 7 height 10
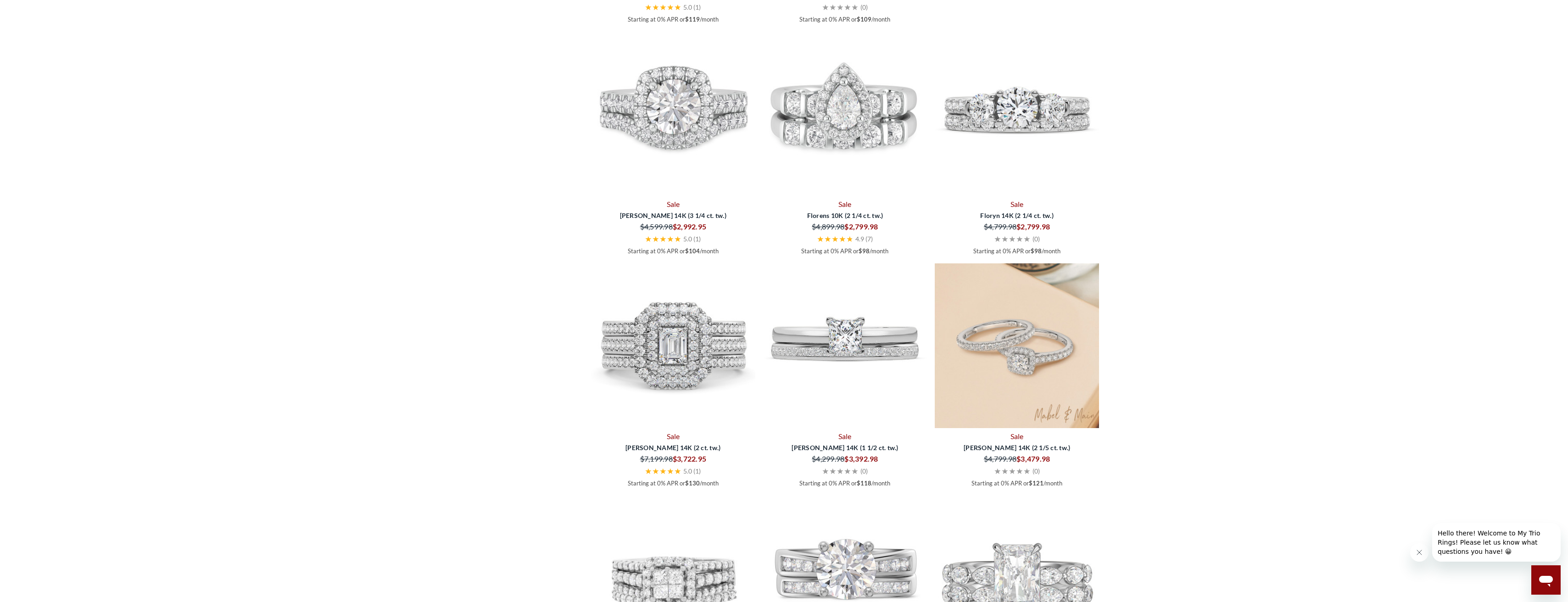
scroll to position [2341, 0]
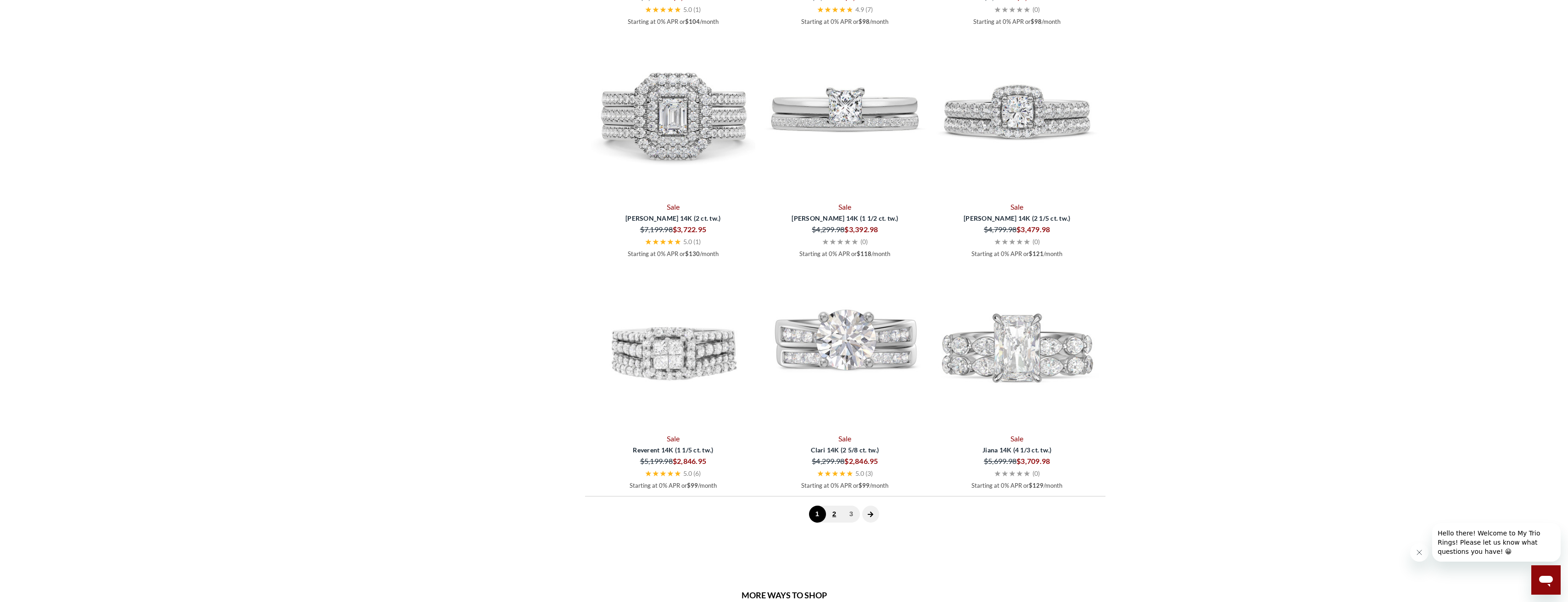
click at [835, 514] on link "2" at bounding box center [835, 514] width 17 height 17
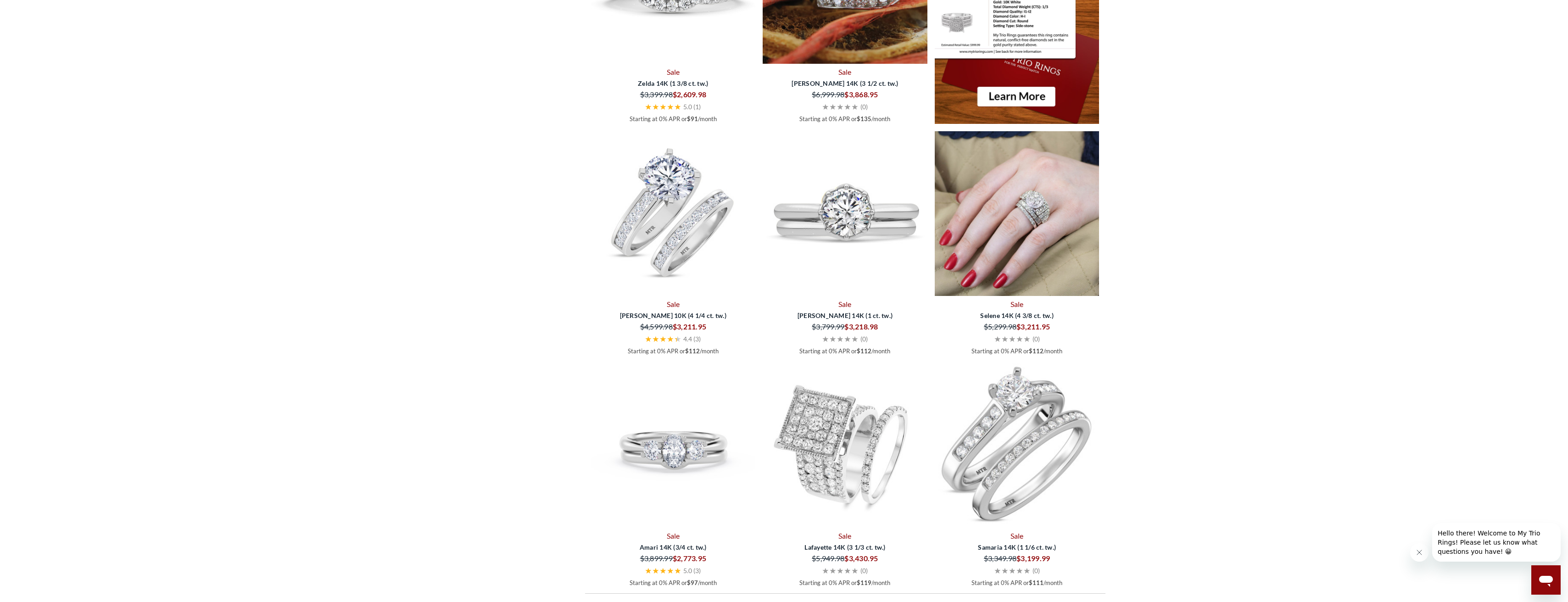
scroll to position [2708, 0]
